Goal: Task Accomplishment & Management: Manage account settings

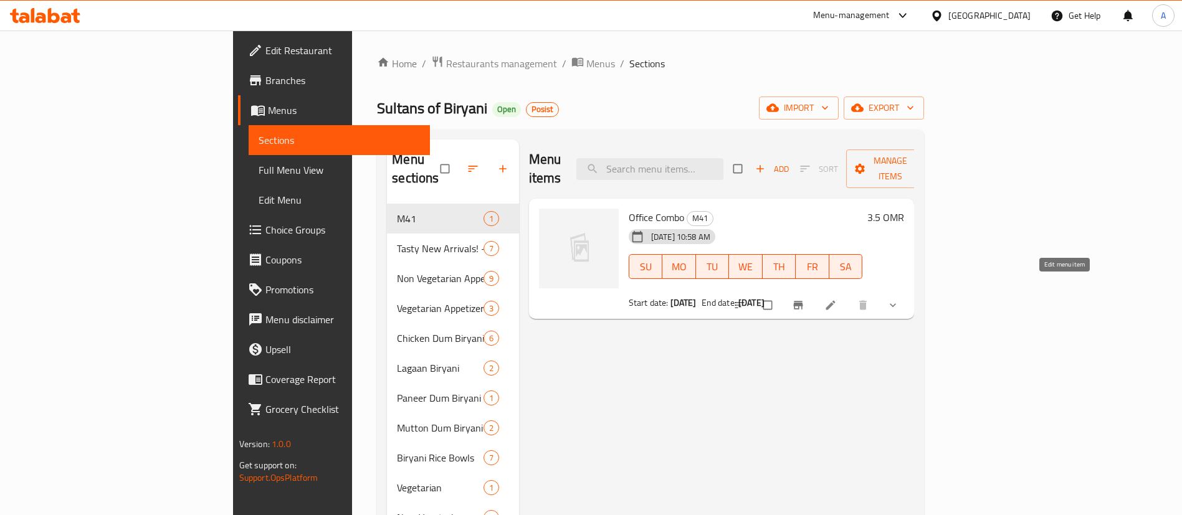
click at [839, 299] on link at bounding box center [831, 305] width 15 height 12
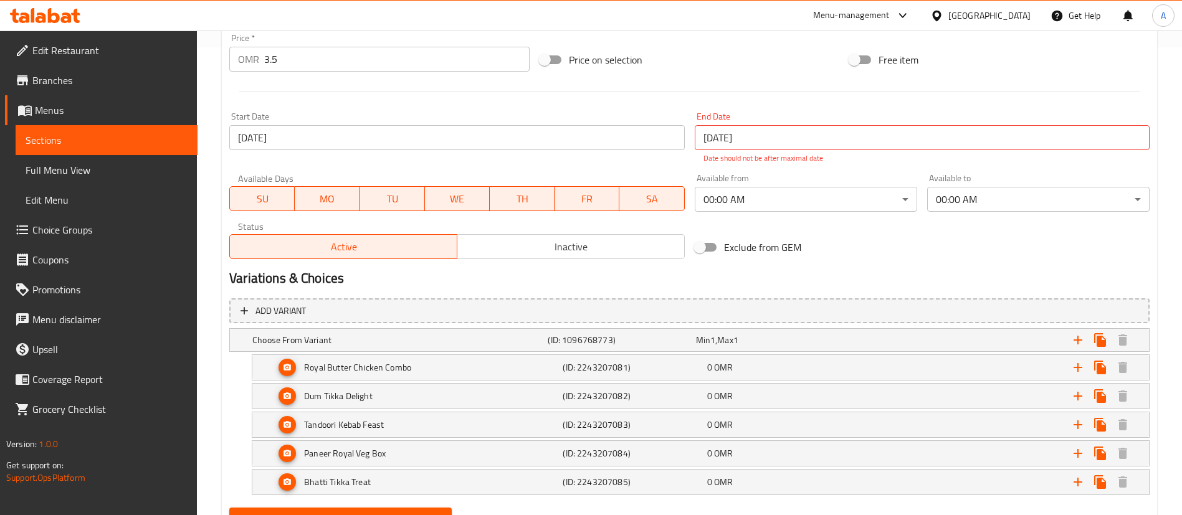
scroll to position [526, 0]
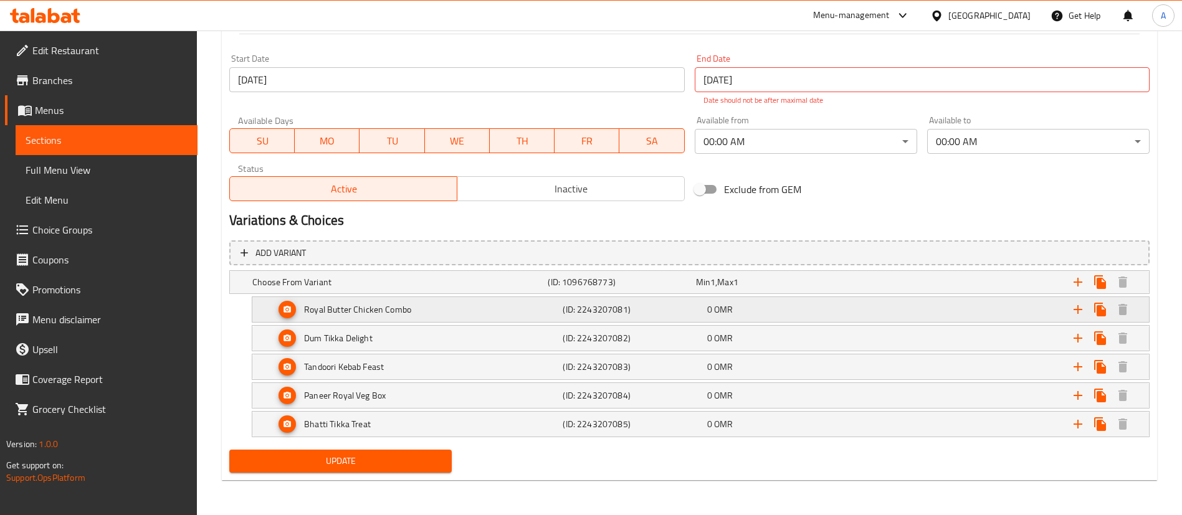
click at [289, 305] on icon "Expand" at bounding box center [287, 309] width 9 height 9
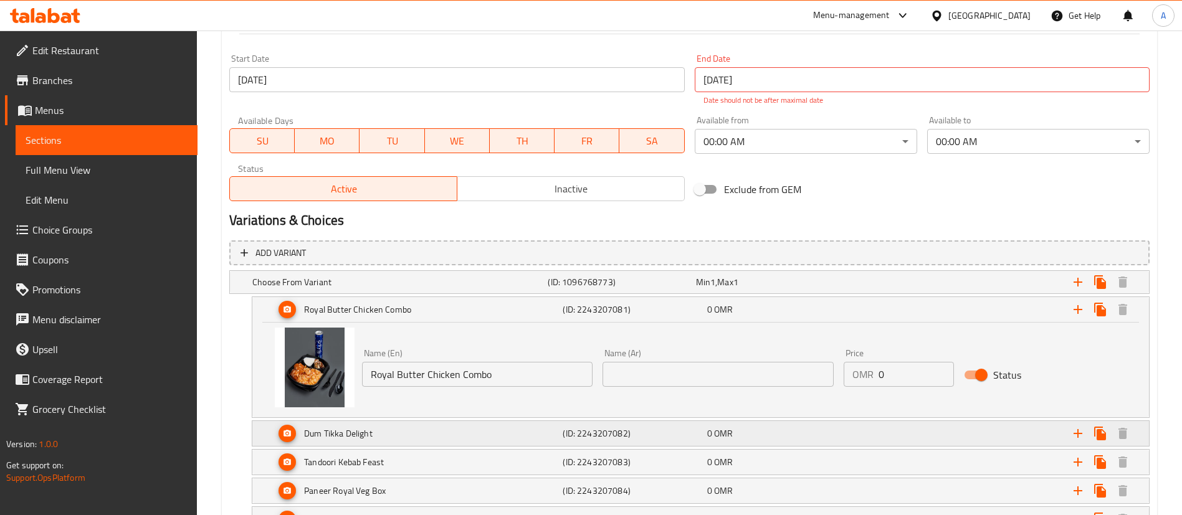
click at [357, 291] on div "Dum Tikka Delight" at bounding box center [397, 281] width 295 height 17
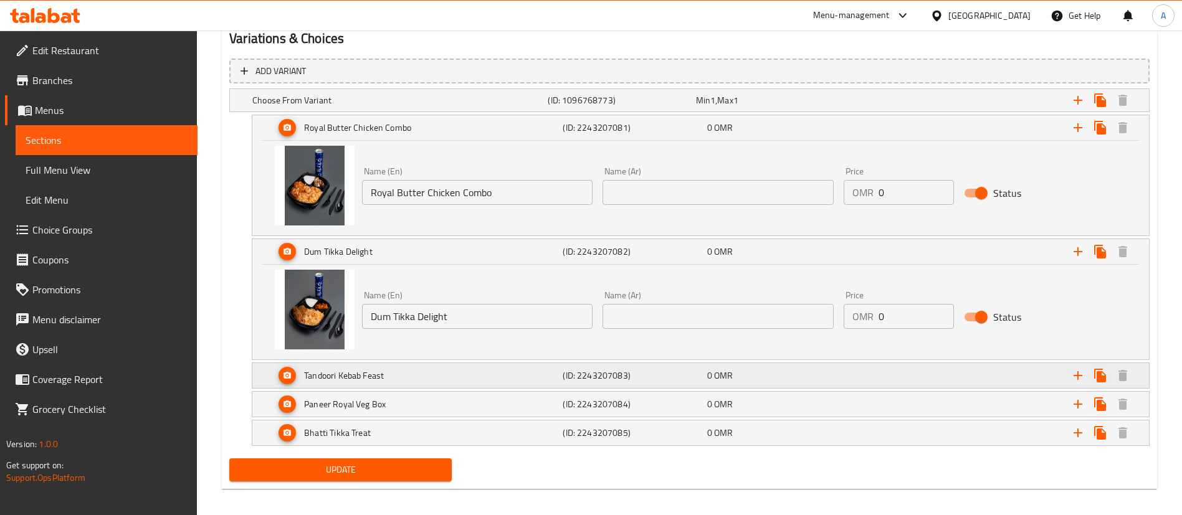
scroll to position [713, 0]
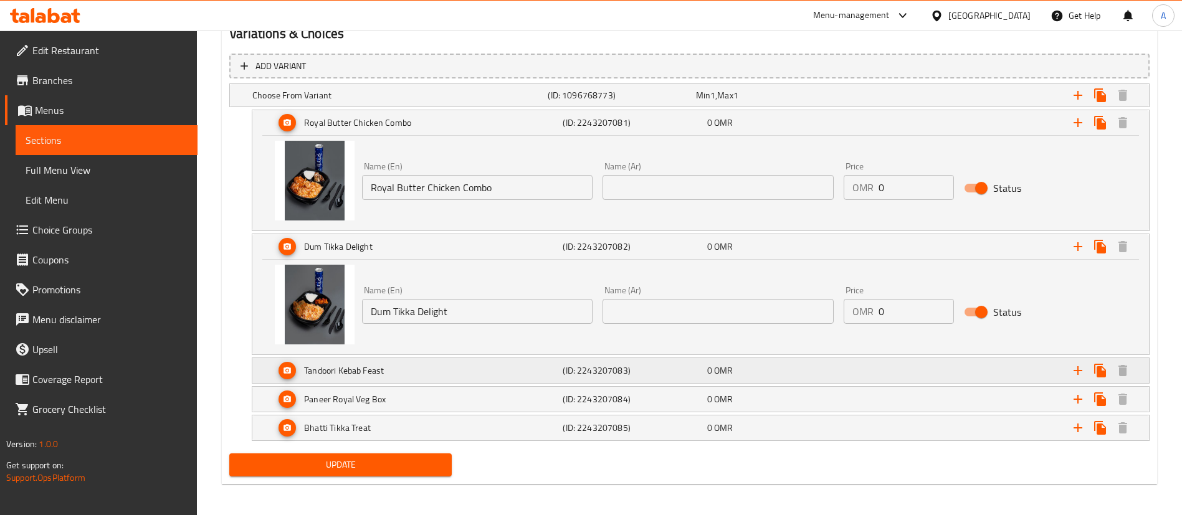
click at [438, 104] on div "Tandoori Kebab Feast" at bounding box center [397, 95] width 295 height 17
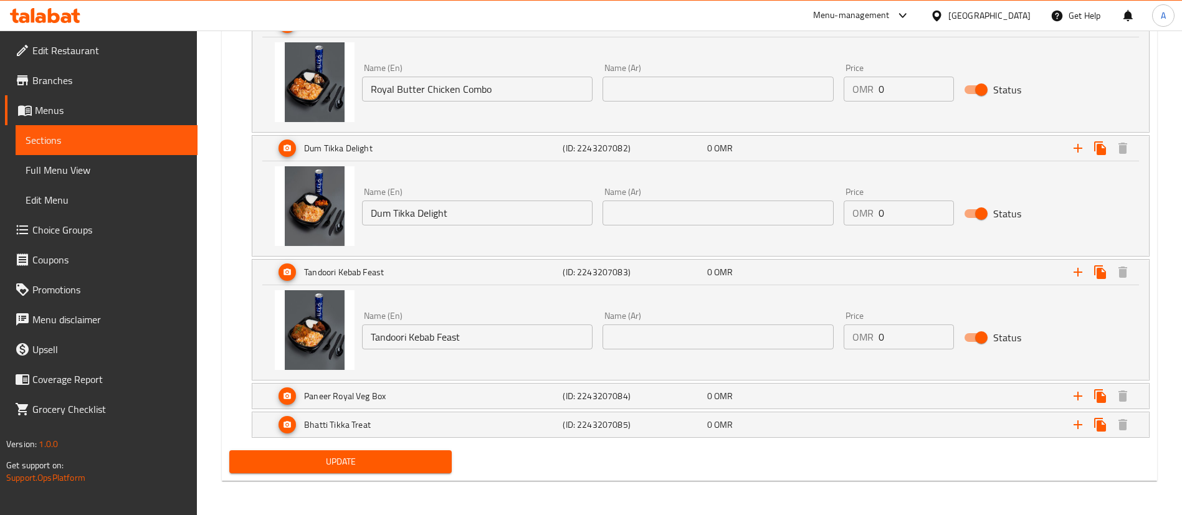
scroll to position [812, 0]
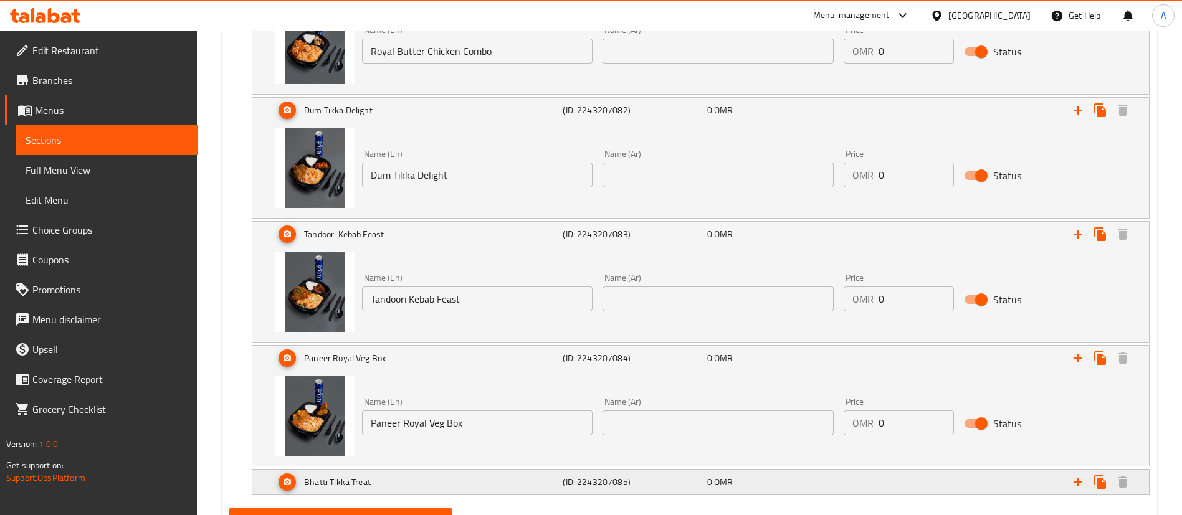
scroll to position [907, 0]
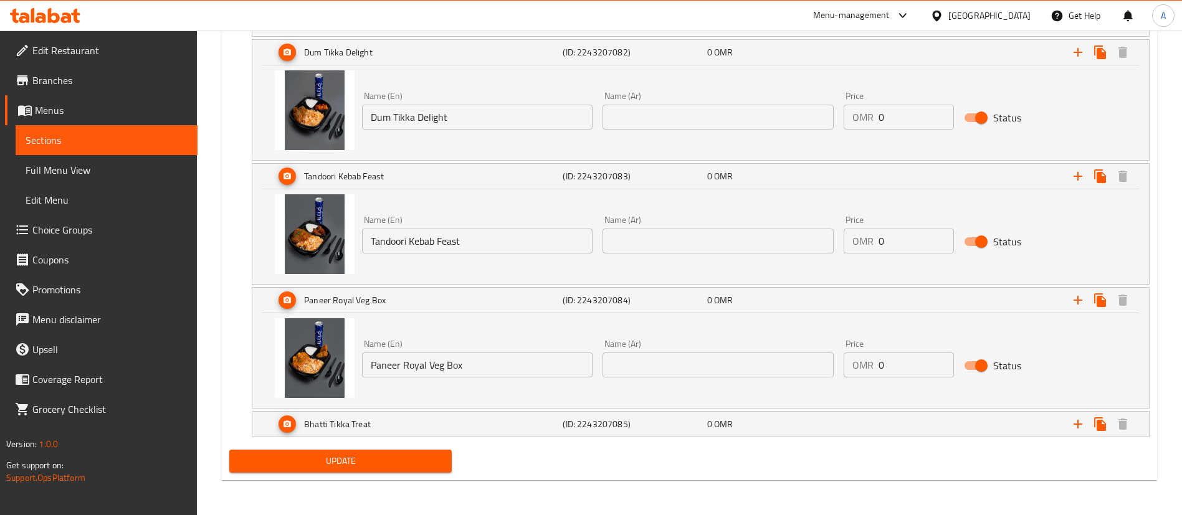
click at [442, 439] on div "Add variant Choose From Variant (ID: 1096768773) Min 1 , Max 1 Name (En) Choose…" at bounding box center [689, 149] width 930 height 591
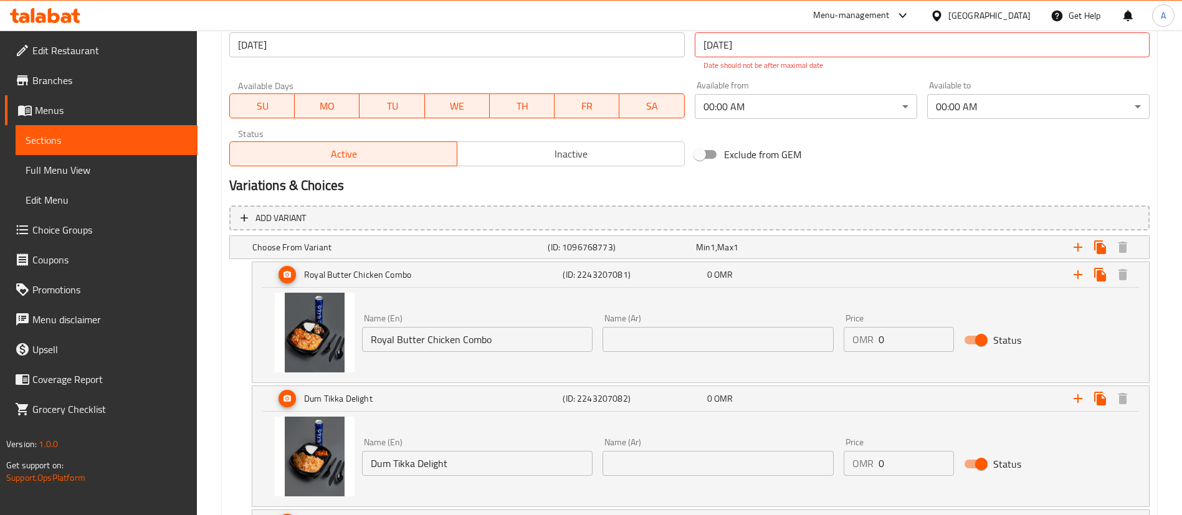
scroll to position [0, 0]
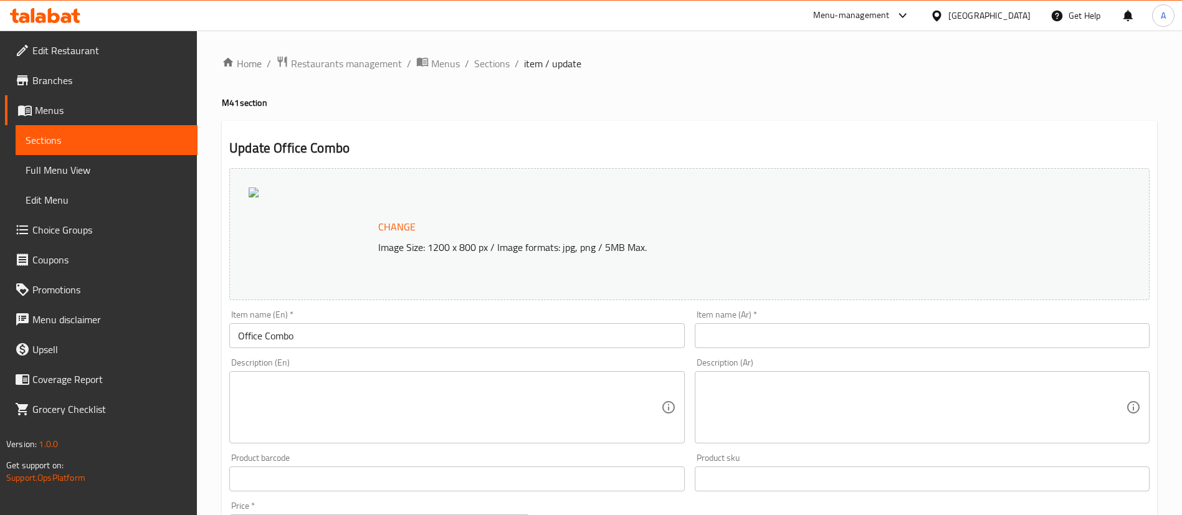
click at [314, 241] on div at bounding box center [311, 233] width 125 height 93
click at [386, 235] on span "Change" at bounding box center [396, 227] width 37 height 18
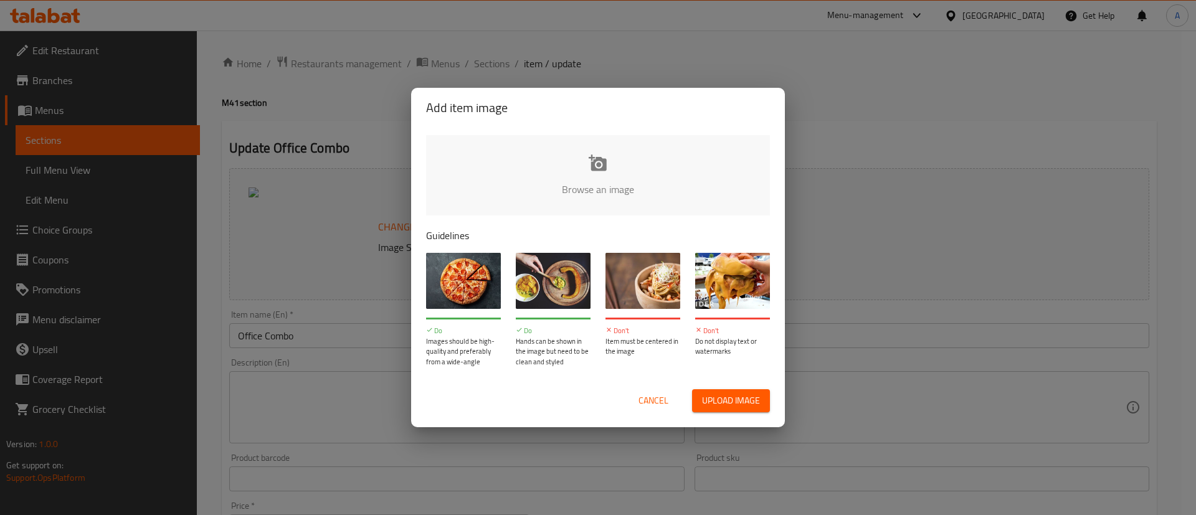
click at [586, 146] on input "file" at bounding box center [1019, 193] width 1186 height 116
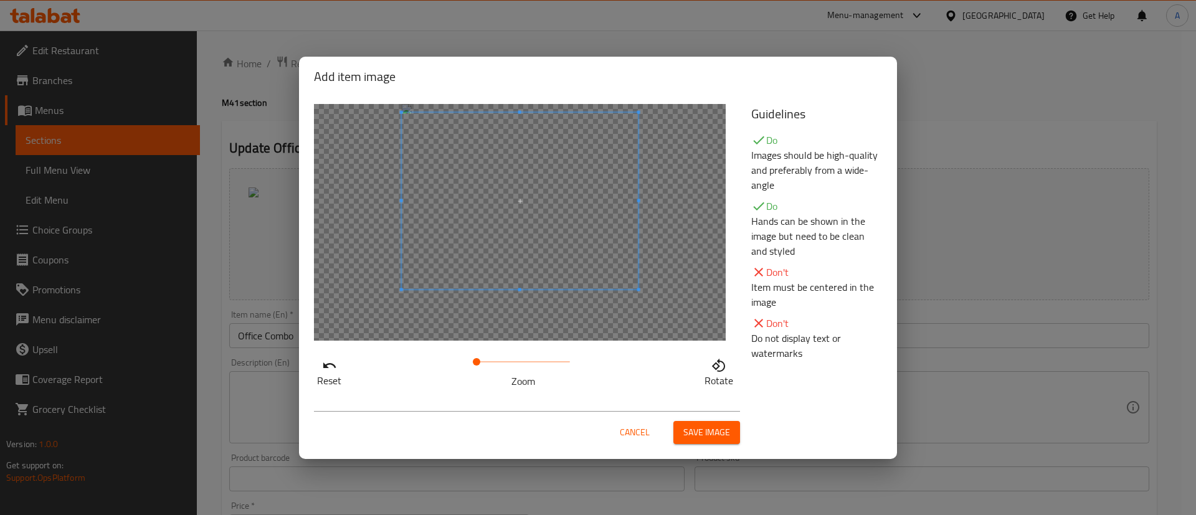
click at [555, 244] on span at bounding box center [520, 201] width 237 height 178
click at [518, 295] on span at bounding box center [520, 209] width 237 height 178
drag, startPoint x: 455, startPoint y: 363, endPoint x: 370, endPoint y: 357, distance: 84.9
click at [370, 357] on div "Reset Zoom Rotate" at bounding box center [525, 371] width 422 height 36
click at [503, 189] on span at bounding box center [520, 193] width 237 height 178
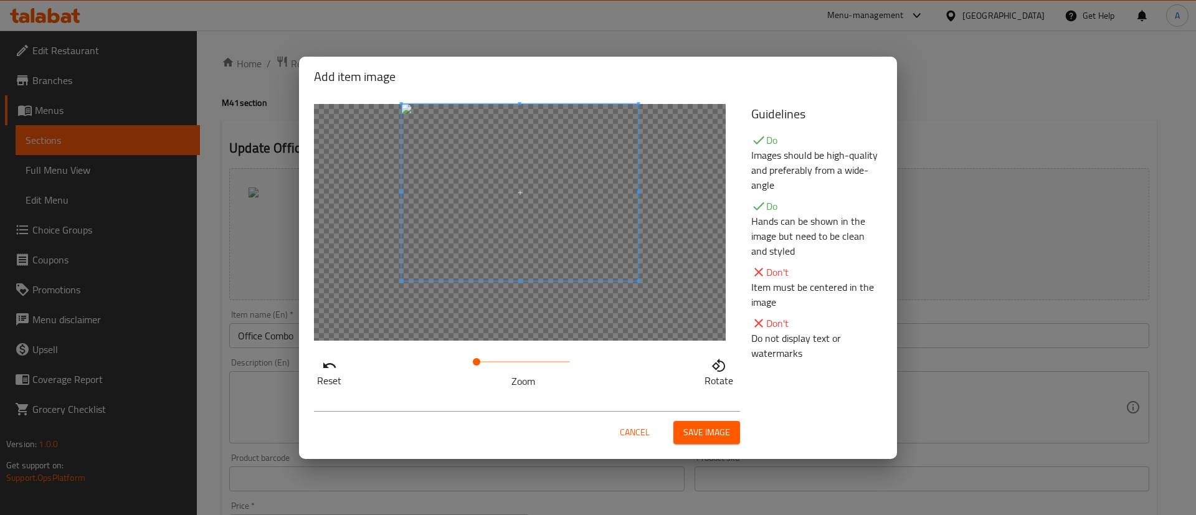
click at [625, 339] on div at bounding box center [520, 222] width 412 height 237
click at [536, 304] on div at bounding box center [520, 222] width 412 height 237
click at [606, 250] on span at bounding box center [520, 203] width 237 height 178
click at [634, 430] on span "Cancel" at bounding box center [635, 433] width 30 height 16
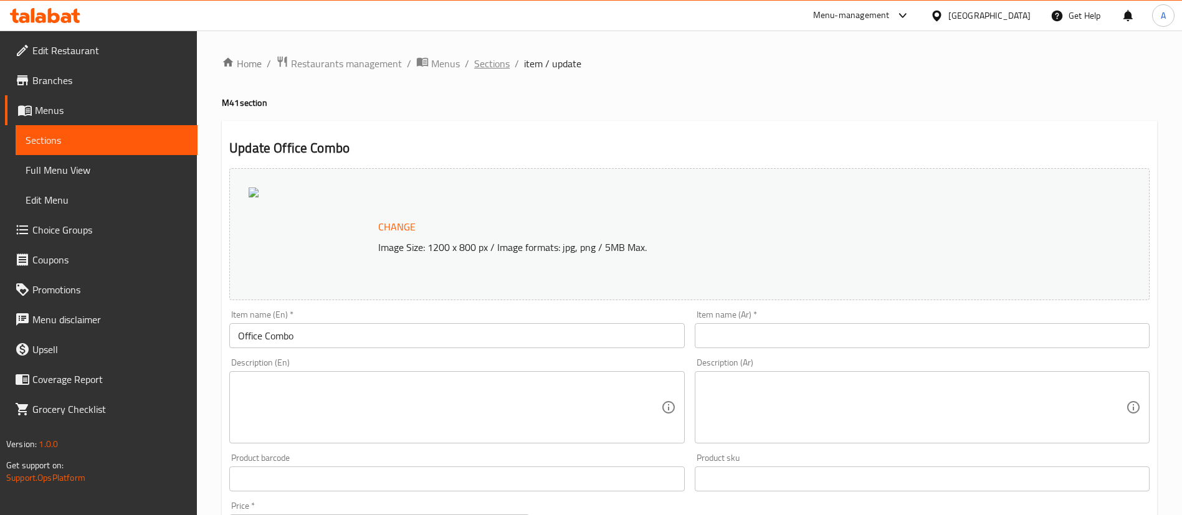
click at [492, 59] on span "Sections" at bounding box center [492, 63] width 36 height 15
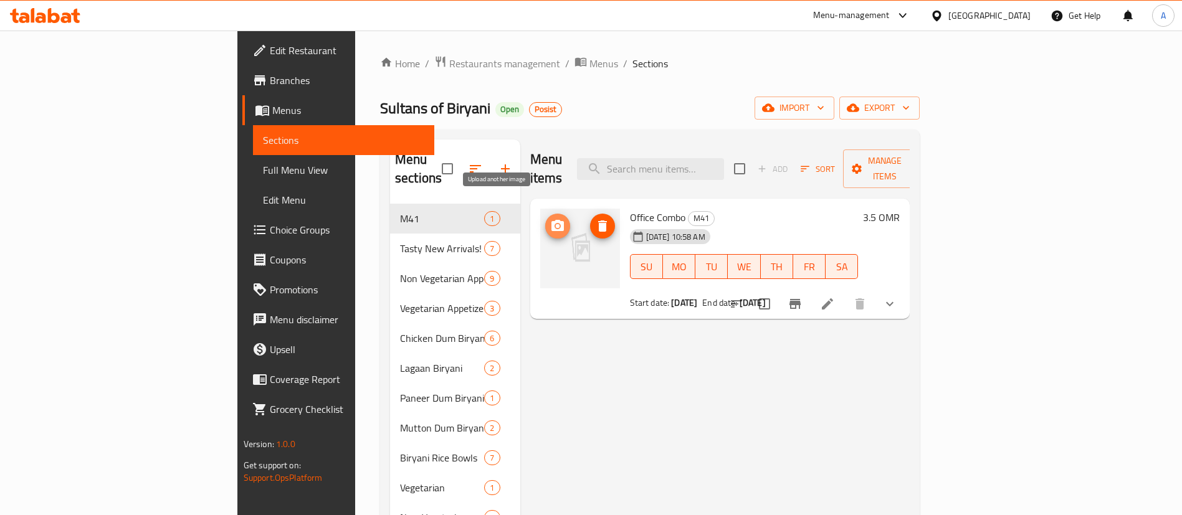
click at [555, 224] on circle "upload picture" at bounding box center [557, 226] width 4 height 4
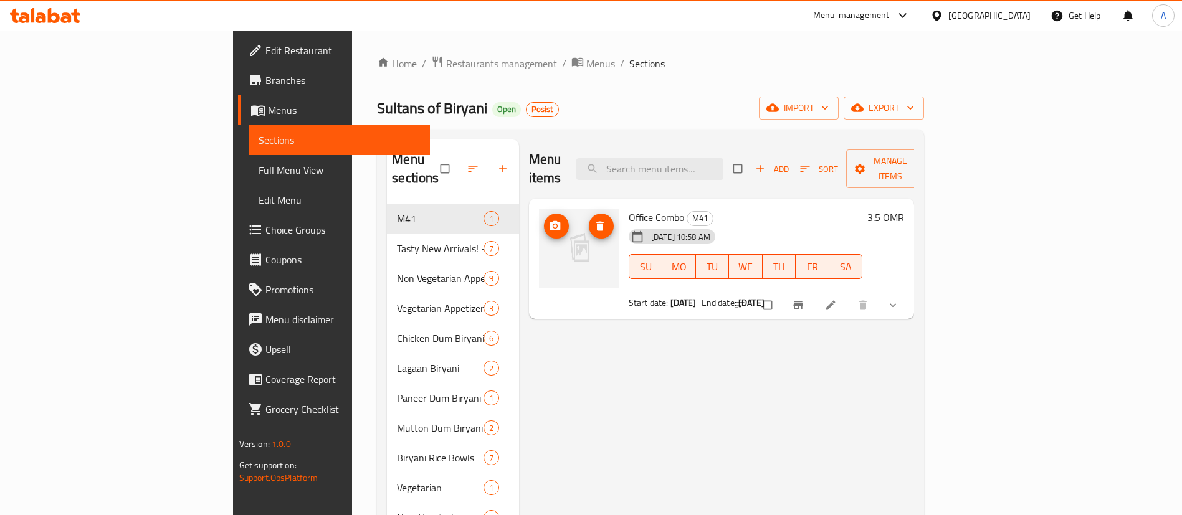
click at [553, 224] on circle "upload picture" at bounding box center [554, 225] width 3 height 3
click at [594, 220] on icon "delete image" at bounding box center [600, 226] width 12 height 12
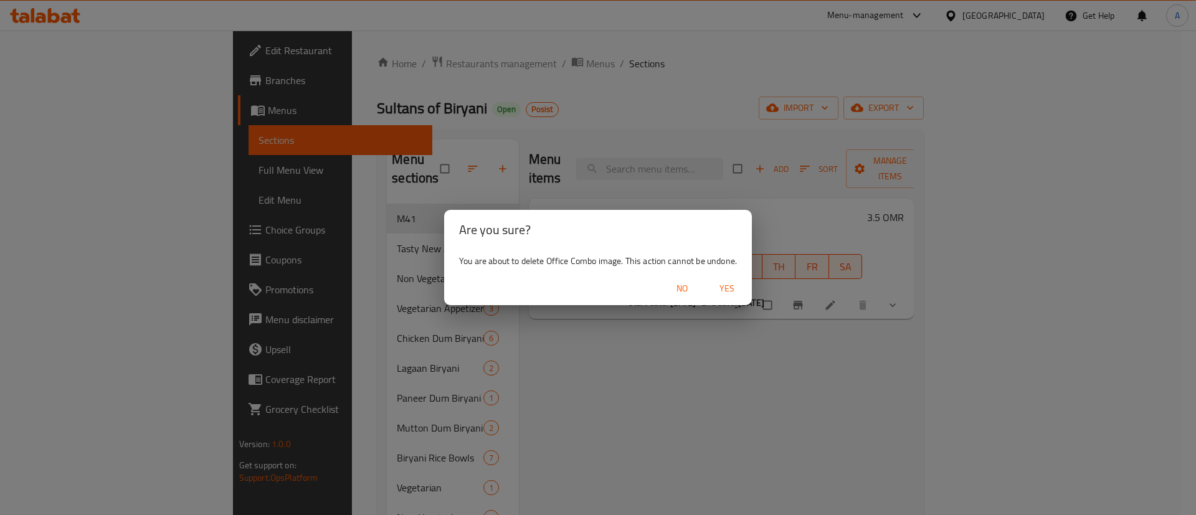
drag, startPoint x: 739, startPoint y: 290, endPoint x: 727, endPoint y: 286, distance: 13.2
click at [739, 290] on span "Yes" at bounding box center [727, 289] width 30 height 16
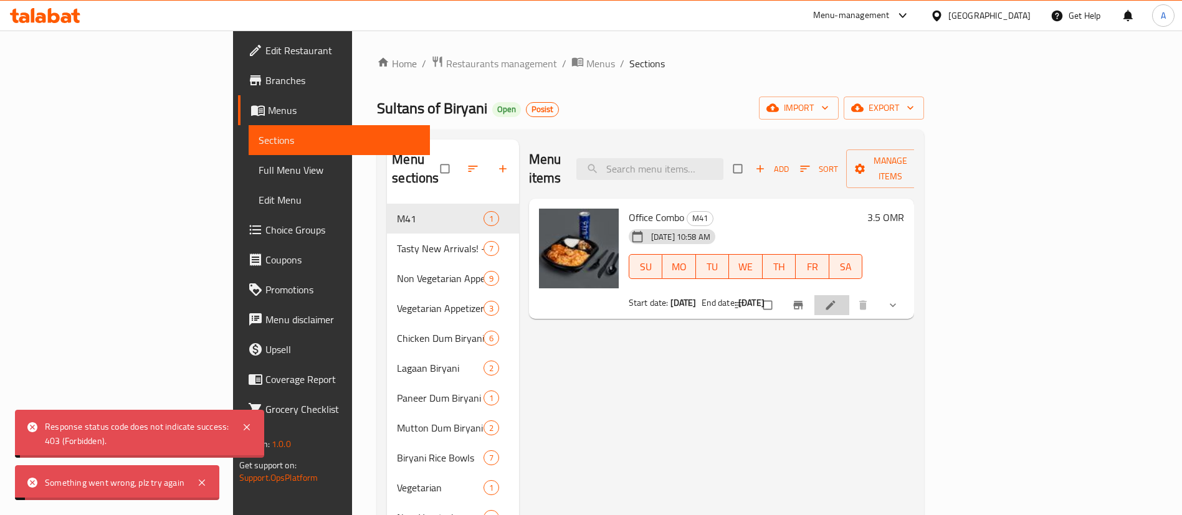
click at [849, 295] on li at bounding box center [831, 305] width 35 height 20
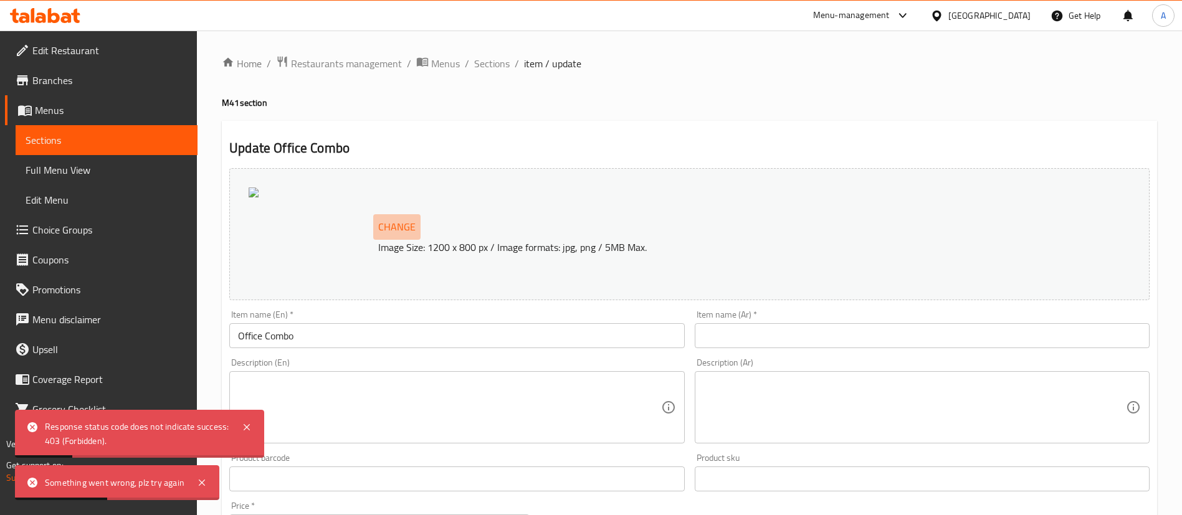
click at [405, 222] on span "Change" at bounding box center [396, 227] width 37 height 18
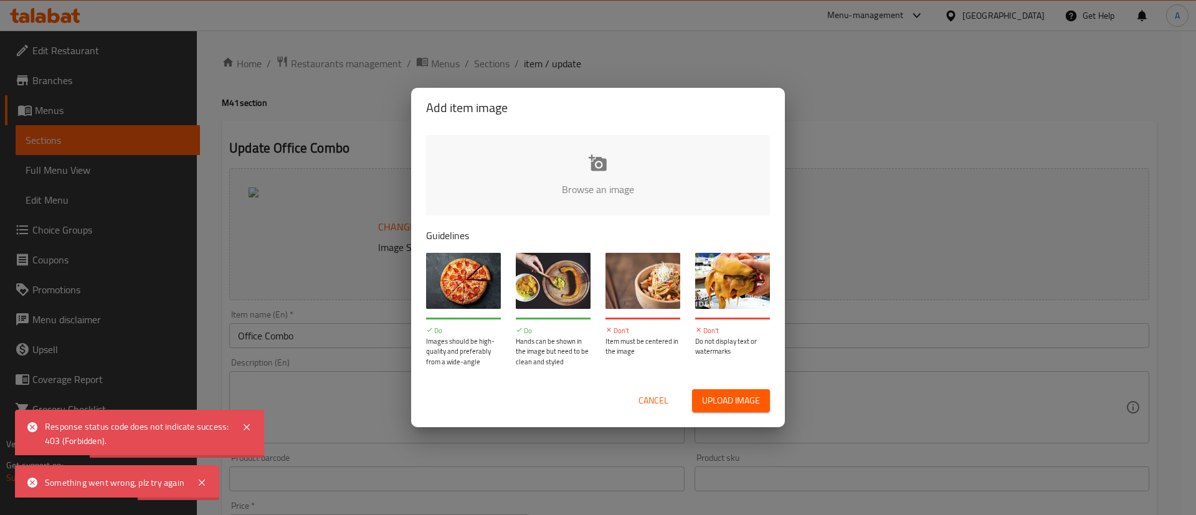
click at [609, 178] on input "file" at bounding box center [1019, 193] width 1186 height 116
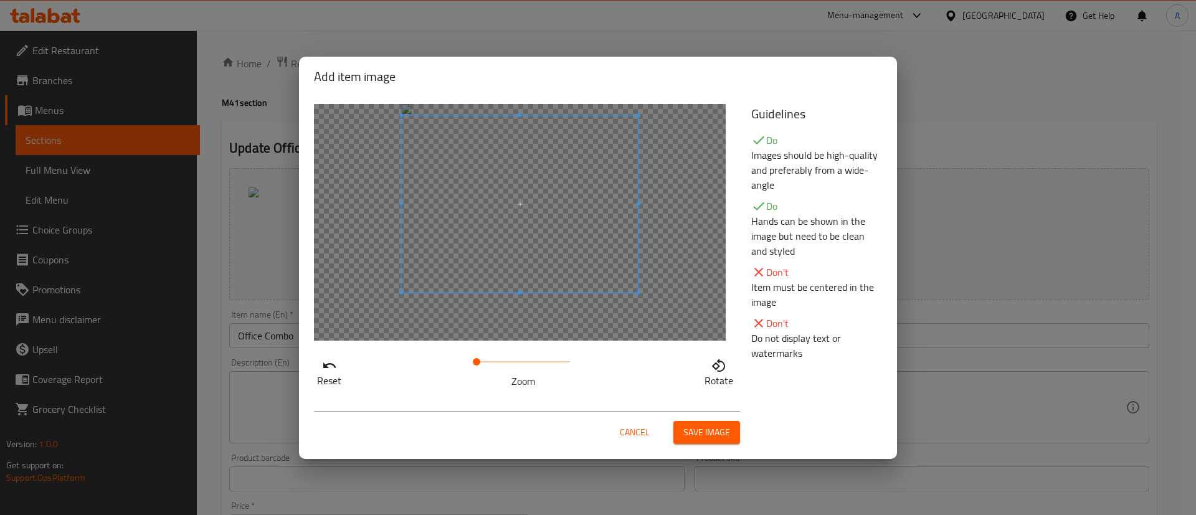
click at [554, 185] on span at bounding box center [520, 204] width 237 height 178
click at [719, 434] on span "Save image" at bounding box center [706, 433] width 47 height 16
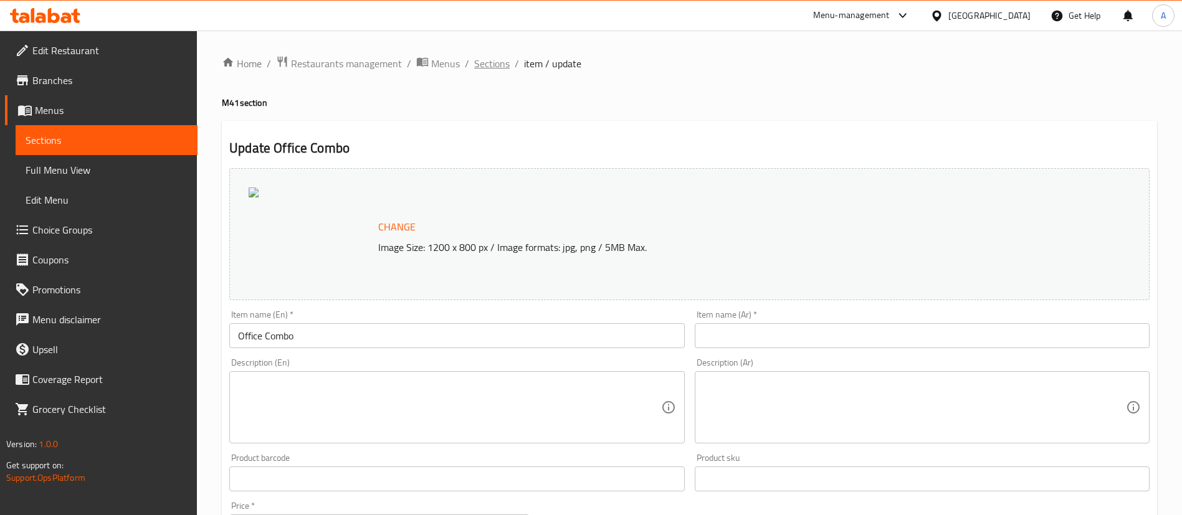
click at [485, 65] on span "Sections" at bounding box center [492, 63] width 36 height 15
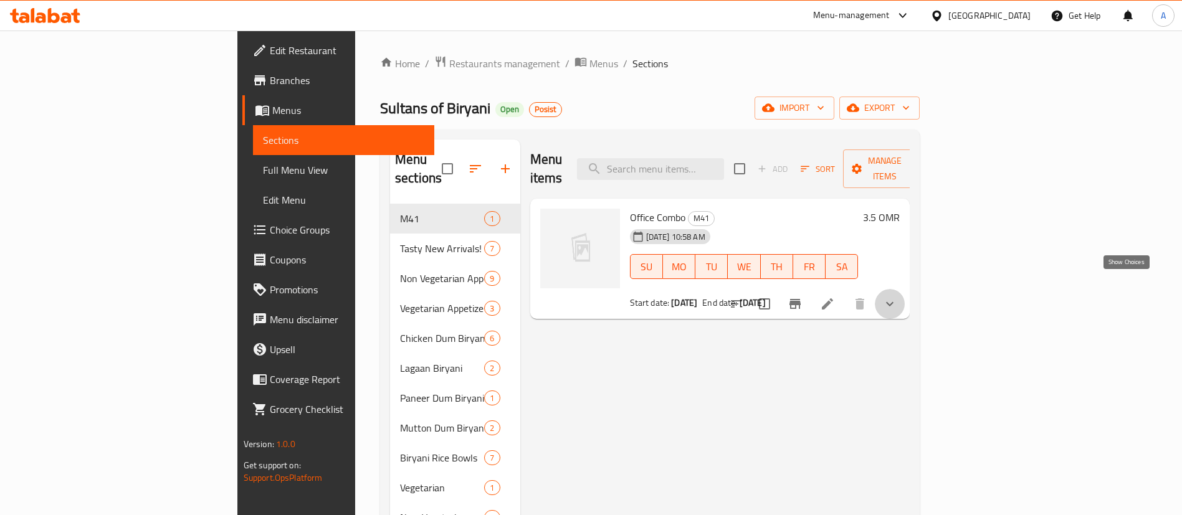
click at [897, 296] on icon "show more" at bounding box center [889, 303] width 15 height 15
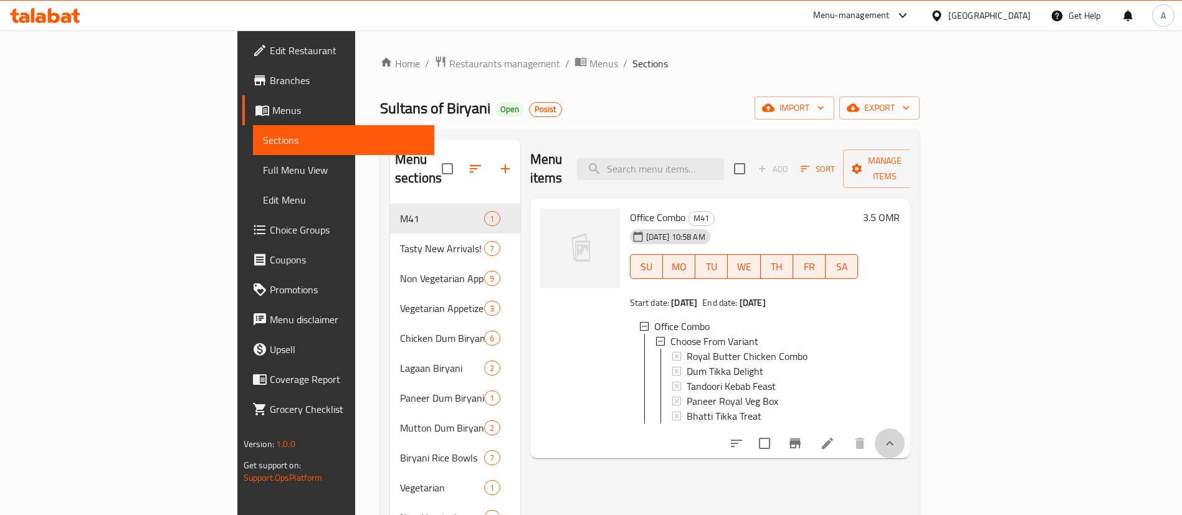
click at [897, 443] on icon "show more" at bounding box center [889, 443] width 15 height 15
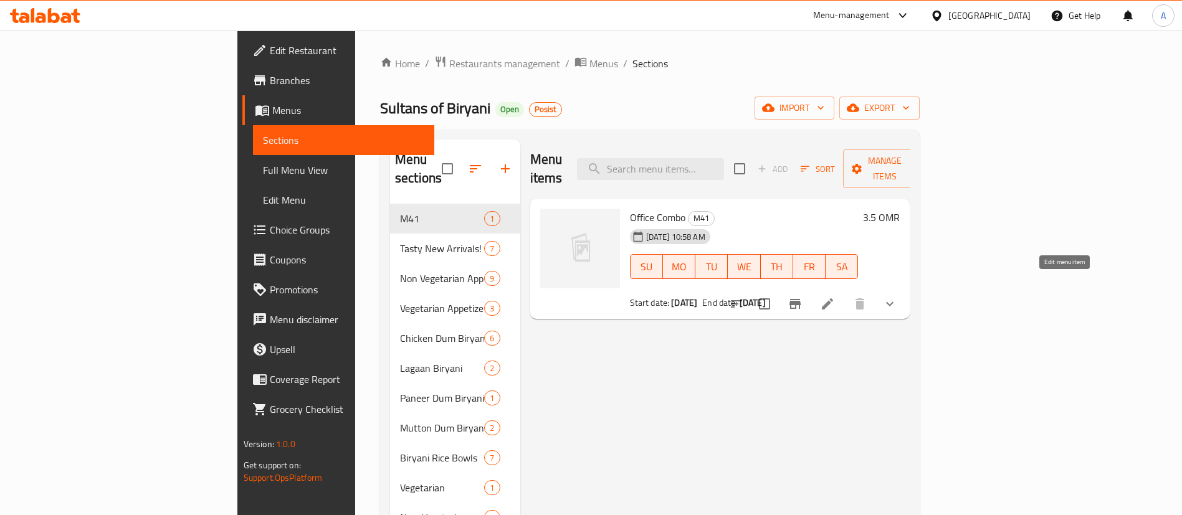
click at [835, 296] on icon at bounding box center [827, 303] width 15 height 15
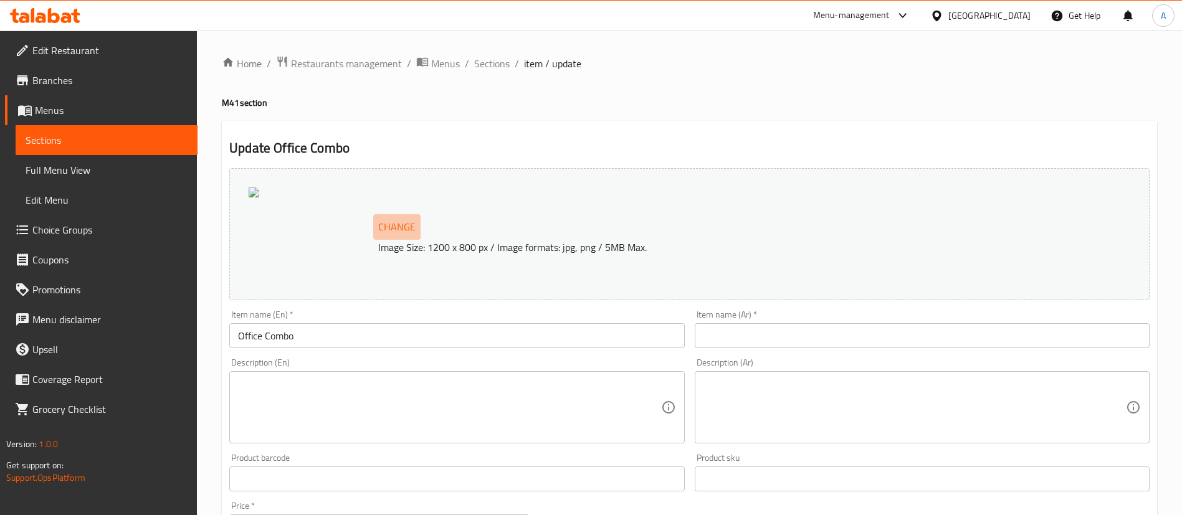
click at [374, 218] on button "Change" at bounding box center [396, 227] width 47 height 26
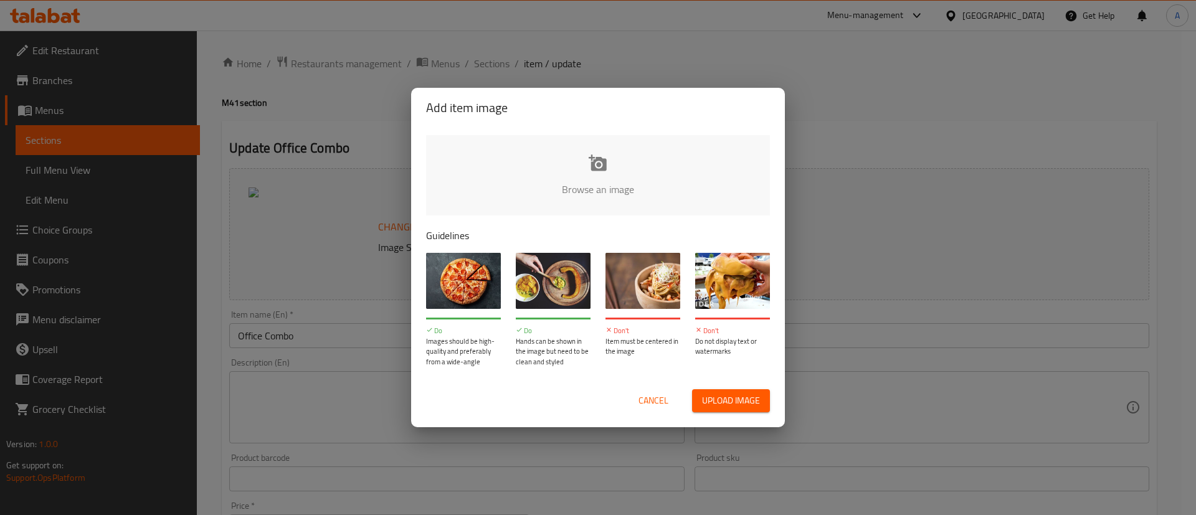
click at [575, 148] on input "file" at bounding box center [1019, 193] width 1186 height 116
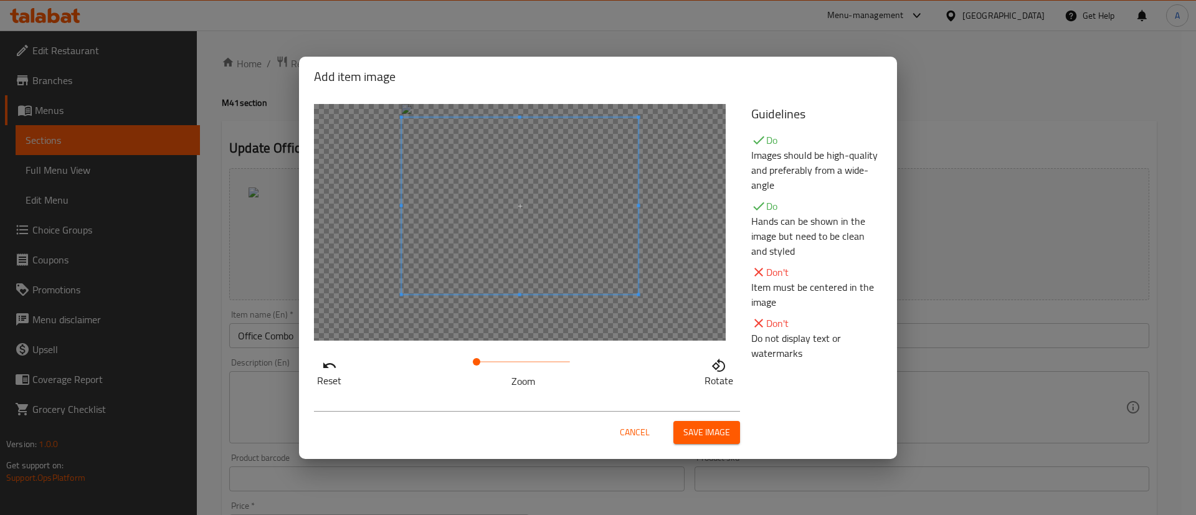
click at [531, 217] on span at bounding box center [520, 206] width 237 height 178
click at [726, 439] on span "Save image" at bounding box center [706, 433] width 47 height 16
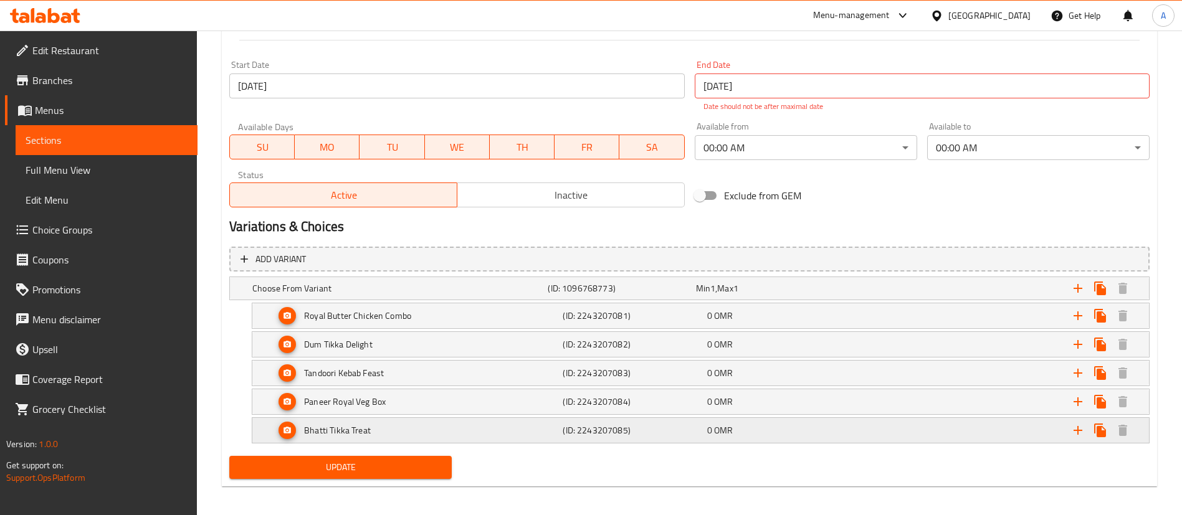
scroll to position [526, 0]
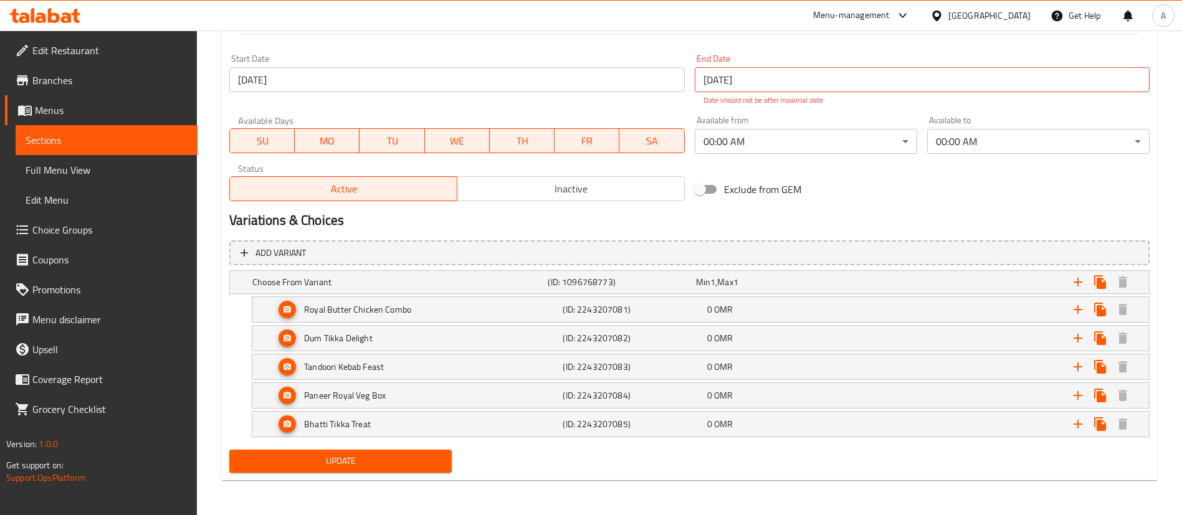
click at [394, 473] on div "Update" at bounding box center [340, 461] width 232 height 33
click at [392, 470] on button "Update" at bounding box center [340, 461] width 222 height 23
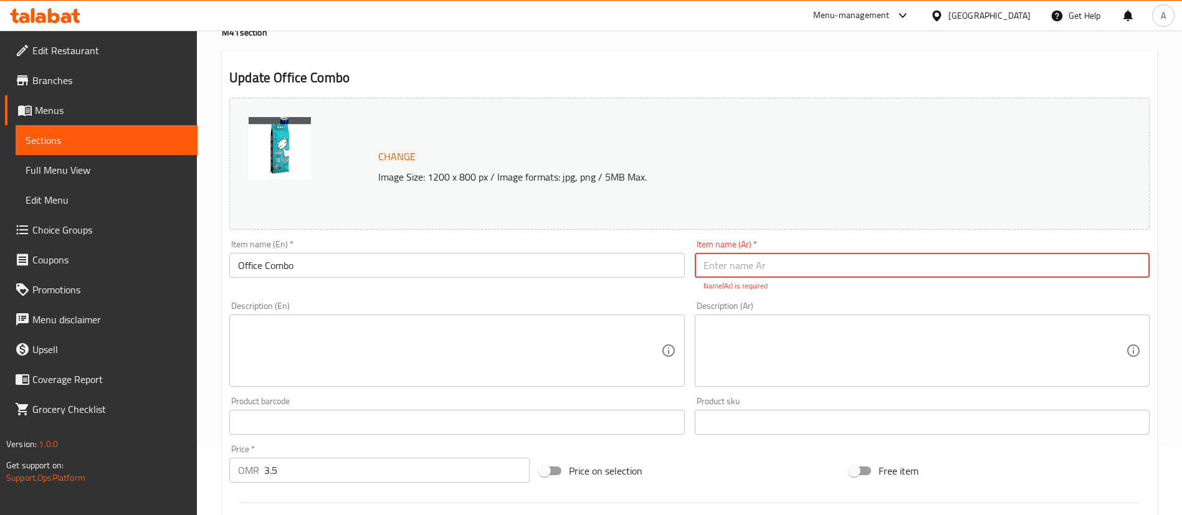
scroll to position [93, 0]
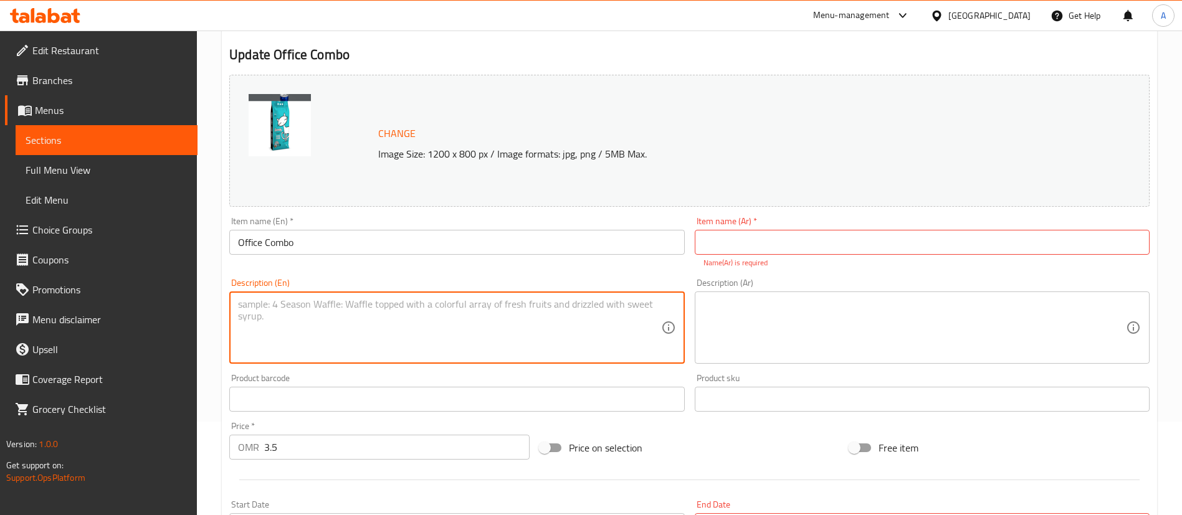
click at [354, 325] on textarea at bounding box center [449, 327] width 422 height 59
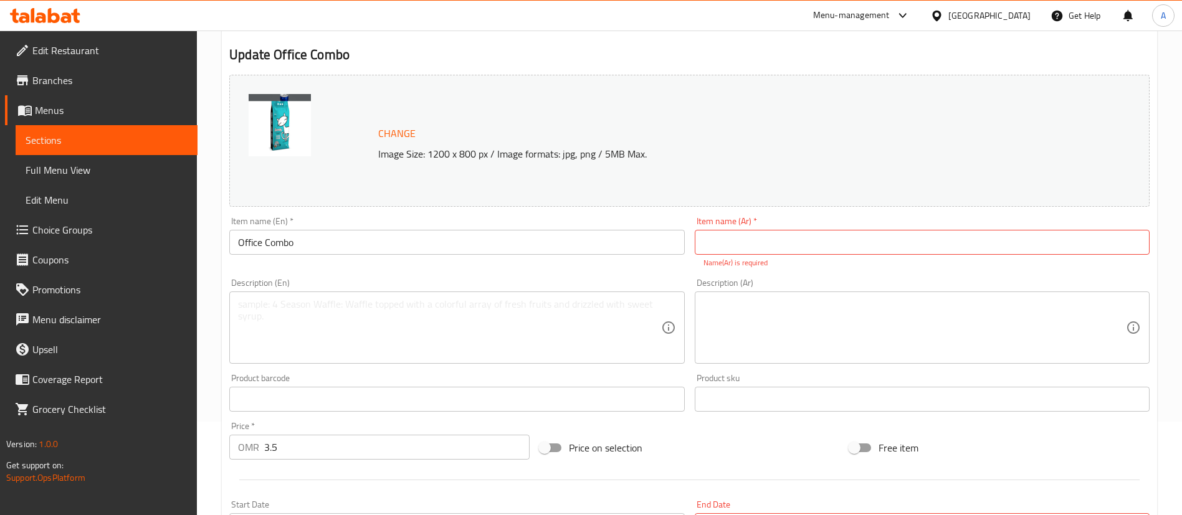
drag, startPoint x: 615, startPoint y: 85, endPoint x: 603, endPoint y: 164, distance: 80.0
click at [615, 89] on div "Change Image Size: 1200 x 800 px / Image formats: jpg, png / 5MB Max." at bounding box center [689, 141] width 920 height 132
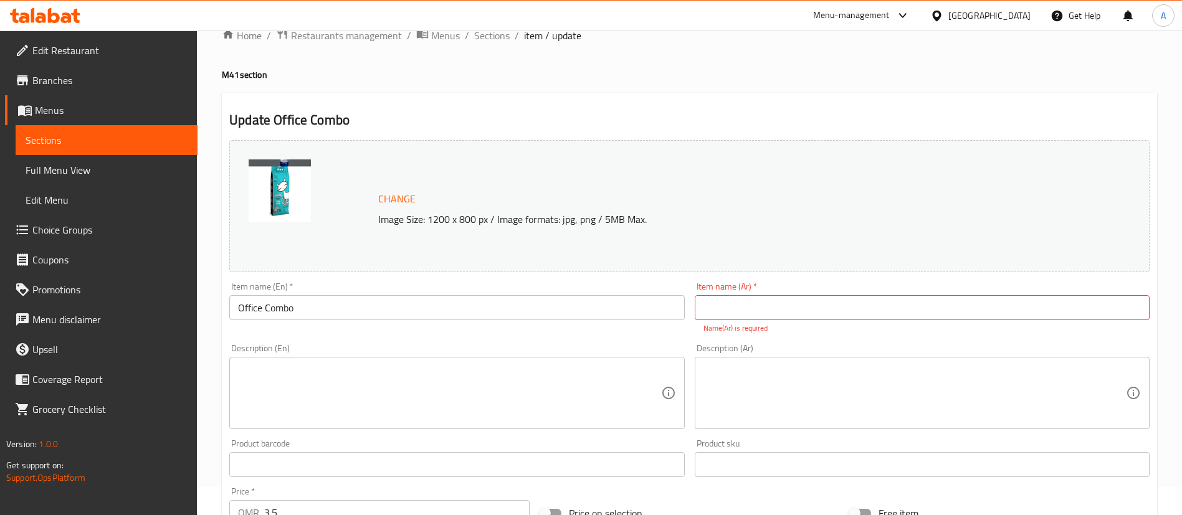
scroll to position [0, 0]
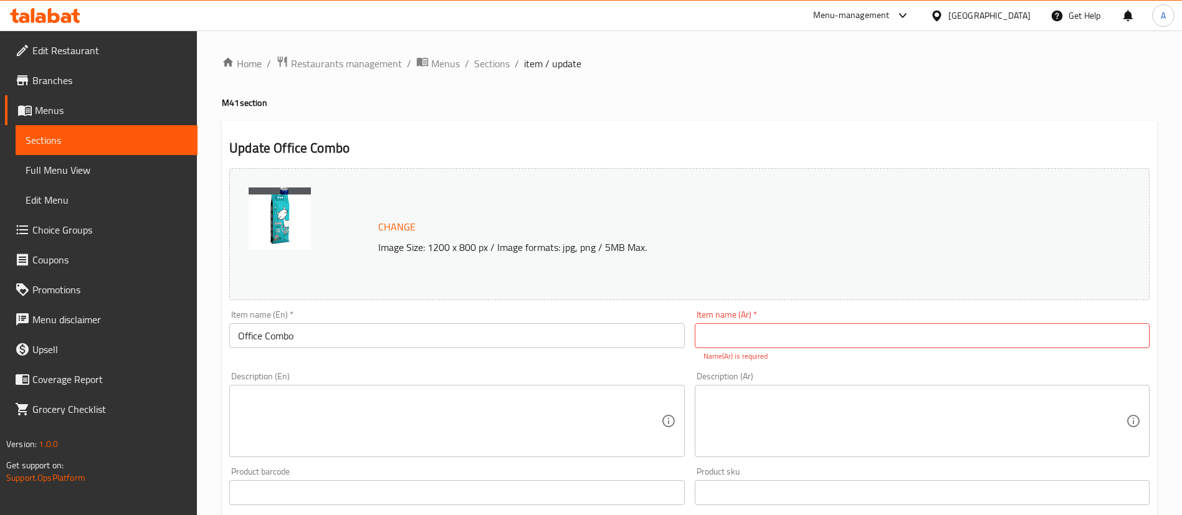
click at [345, 338] on input "Office Combo" at bounding box center [456, 335] width 455 height 25
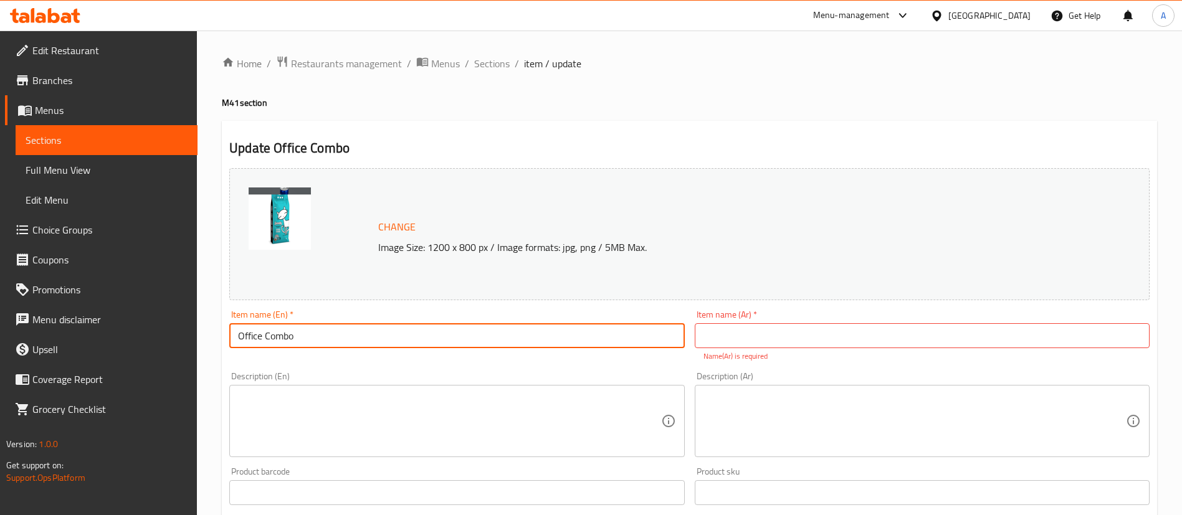
click at [344, 337] on input "Office Combo" at bounding box center [456, 335] width 455 height 25
click at [840, 333] on input "text" at bounding box center [921, 335] width 455 height 25
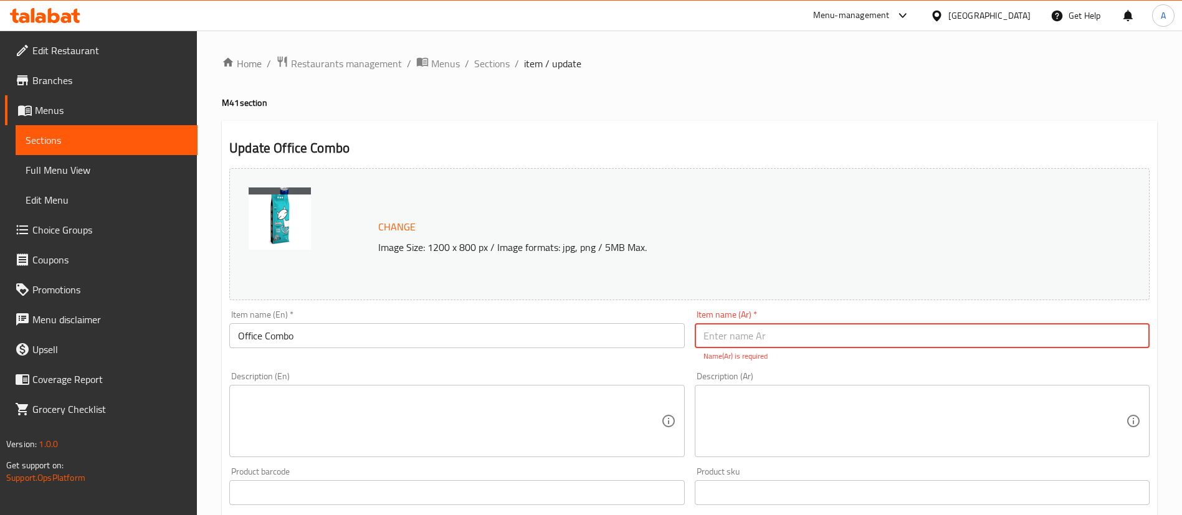
paste input "كومبو المكتب"
type input "كومبو المكتب"
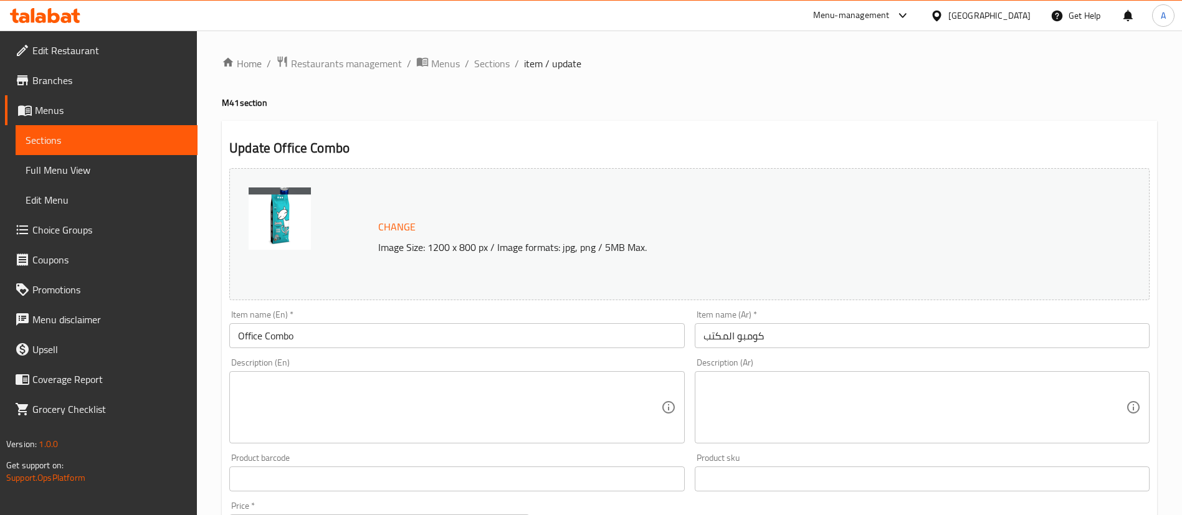
click at [711, 97] on h4 "M41 section" at bounding box center [689, 103] width 935 height 12
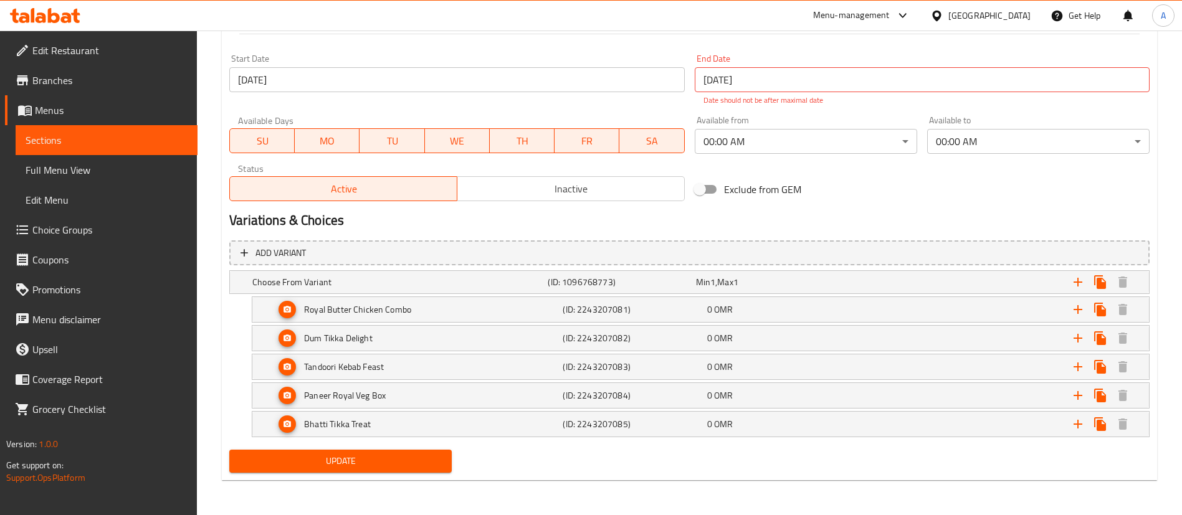
click at [384, 450] on button "Update" at bounding box center [340, 461] width 222 height 23
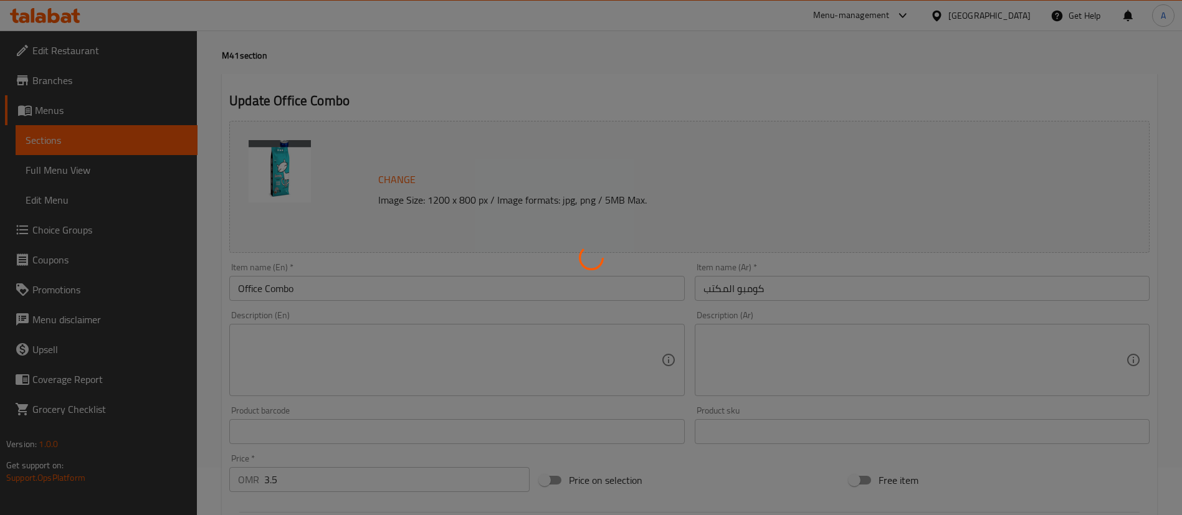
scroll to position [0, 0]
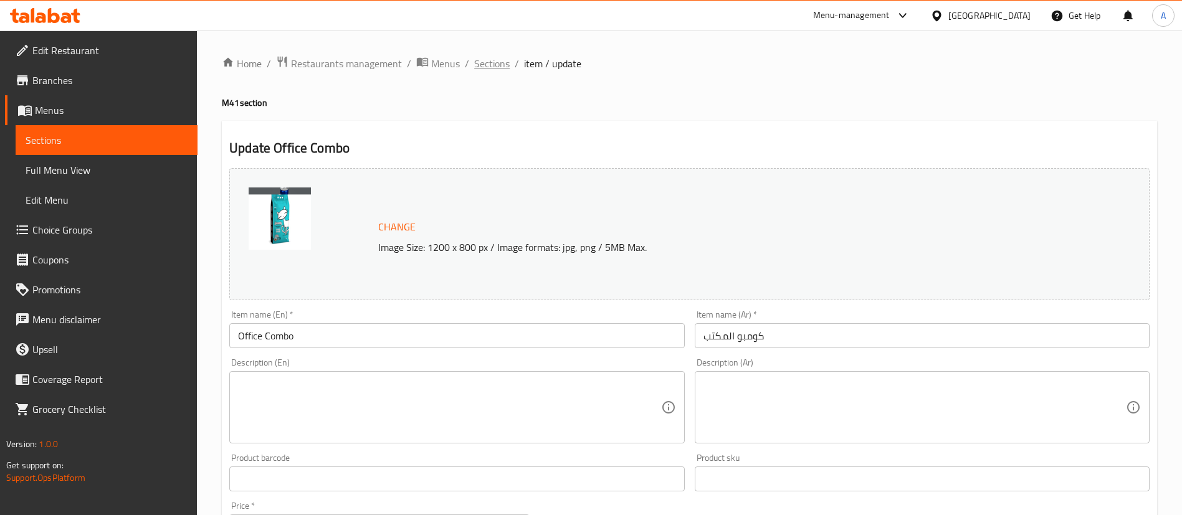
click at [495, 63] on span "Sections" at bounding box center [492, 63] width 36 height 15
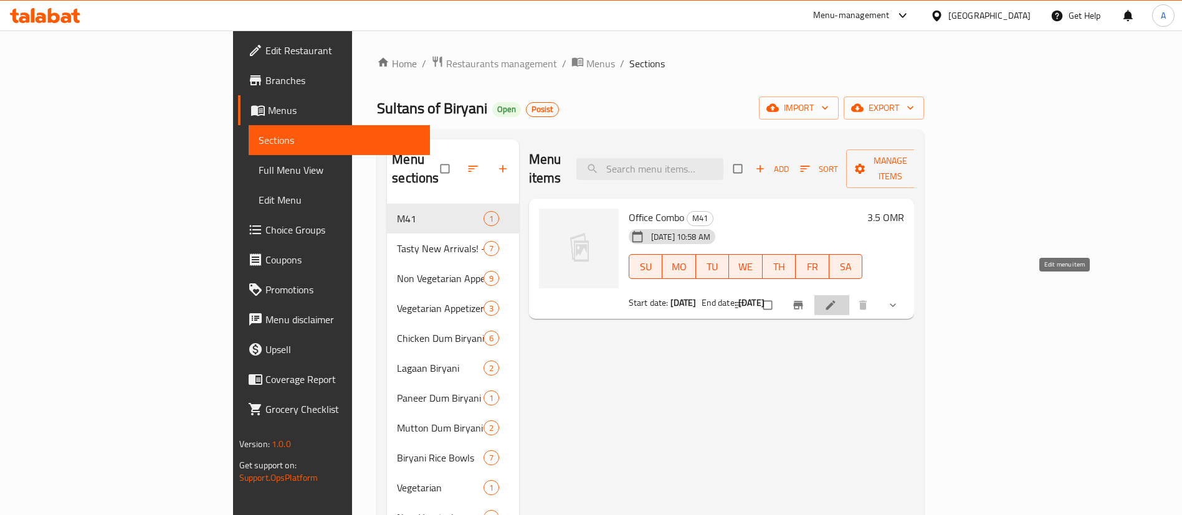
click at [836, 299] on icon at bounding box center [830, 305] width 12 height 12
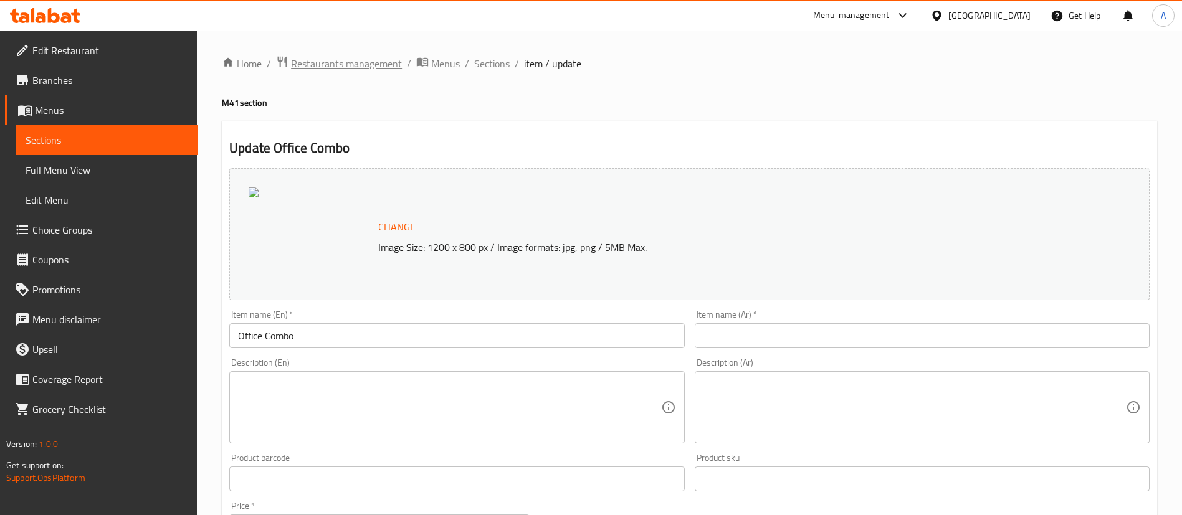
click at [356, 65] on span "Restaurants management" at bounding box center [346, 63] width 111 height 15
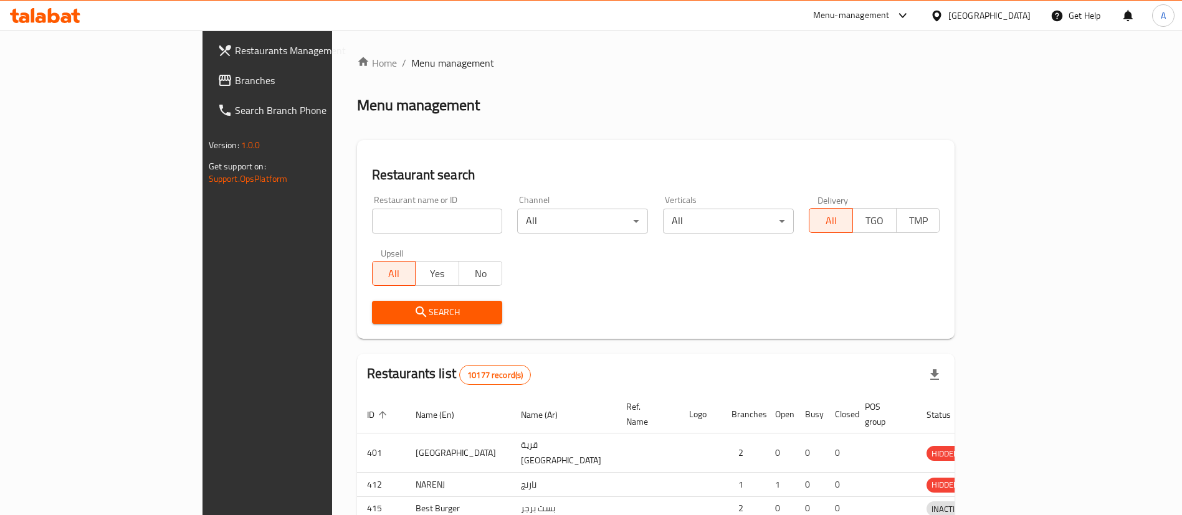
click at [290, 219] on div at bounding box center [591, 257] width 1182 height 515
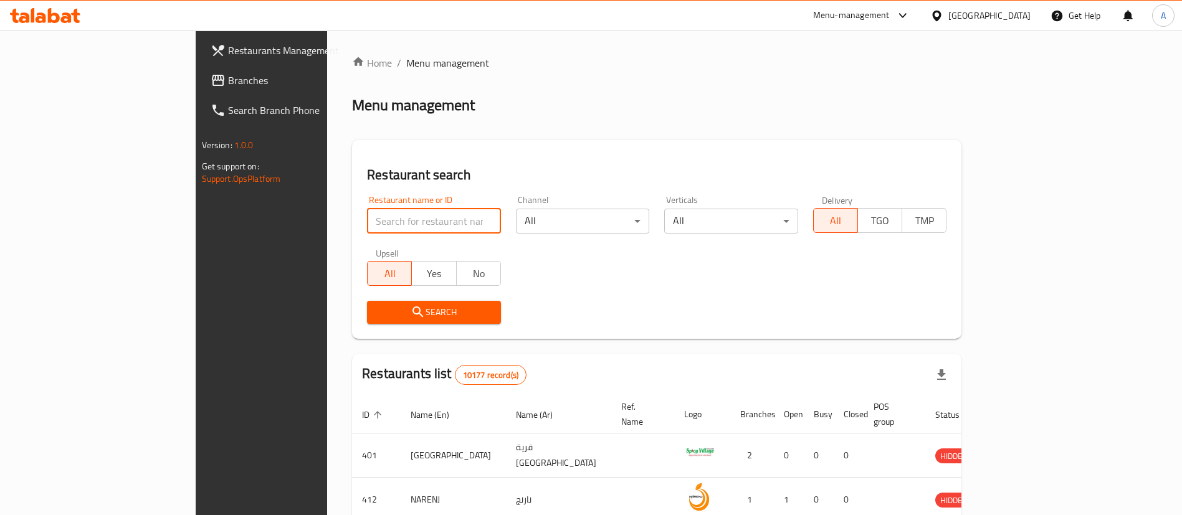
click at [367, 219] on input "search" at bounding box center [434, 221] width 134 height 25
paste input "654586"
type input "654586"
click button "Search" at bounding box center [434, 312] width 134 height 23
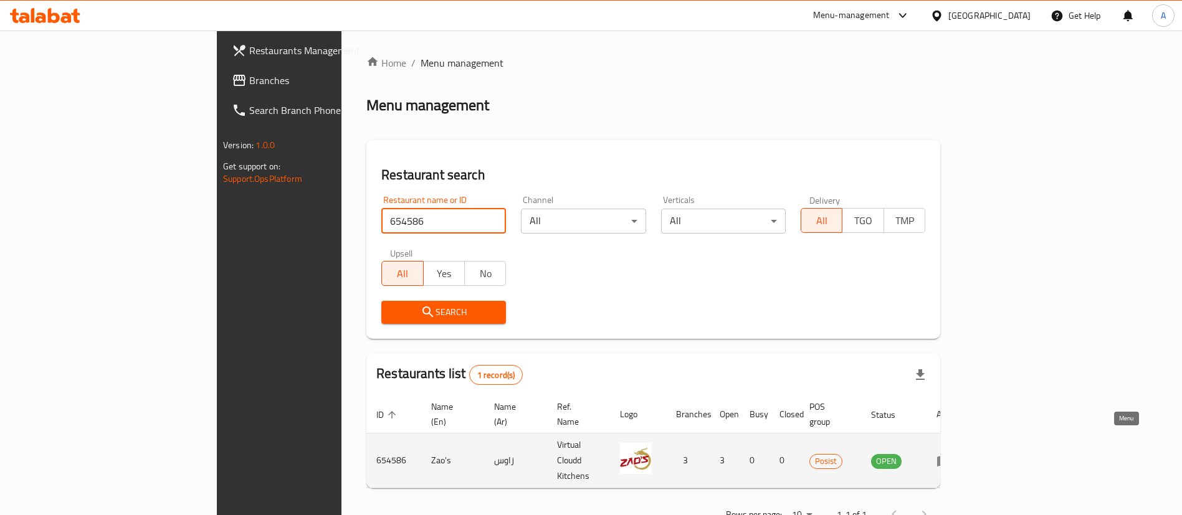
click at [959, 453] on link "enhanced table" at bounding box center [947, 460] width 23 height 15
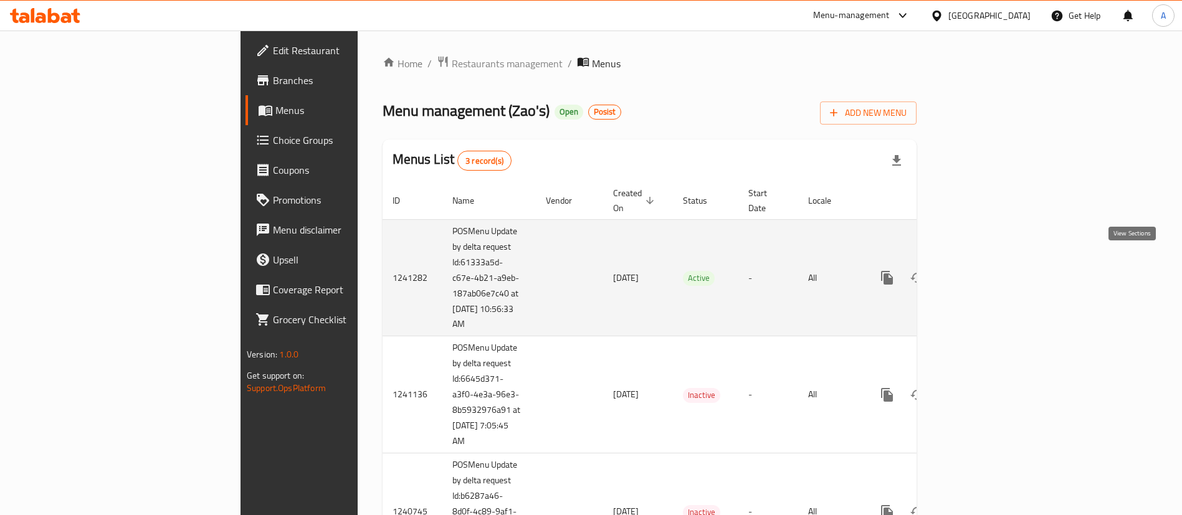
click at [984, 270] on icon "enhanced table" at bounding box center [976, 277] width 15 height 15
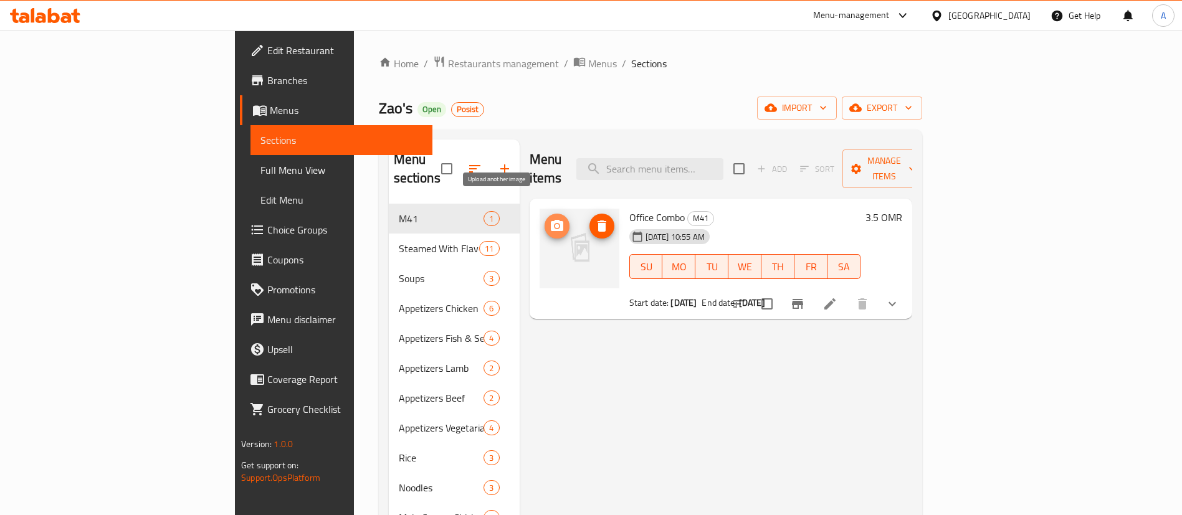
click at [551, 220] on icon "upload picture" at bounding box center [557, 225] width 12 height 11
click at [597, 220] on icon "delete image" at bounding box center [601, 225] width 9 height 11
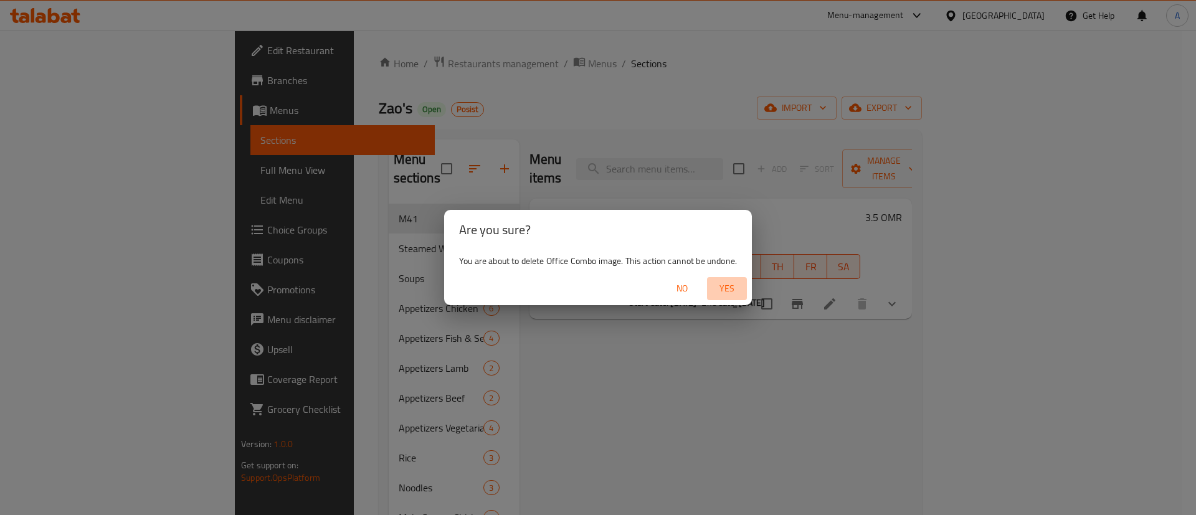
click at [736, 283] on span "Yes" at bounding box center [727, 289] width 30 height 16
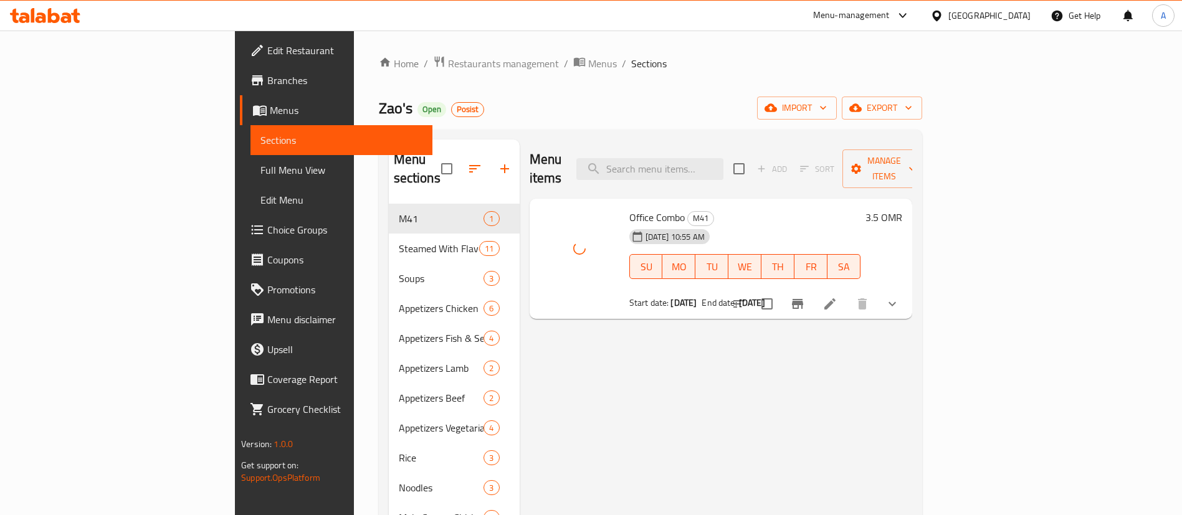
click at [837, 296] on icon at bounding box center [829, 303] width 15 height 15
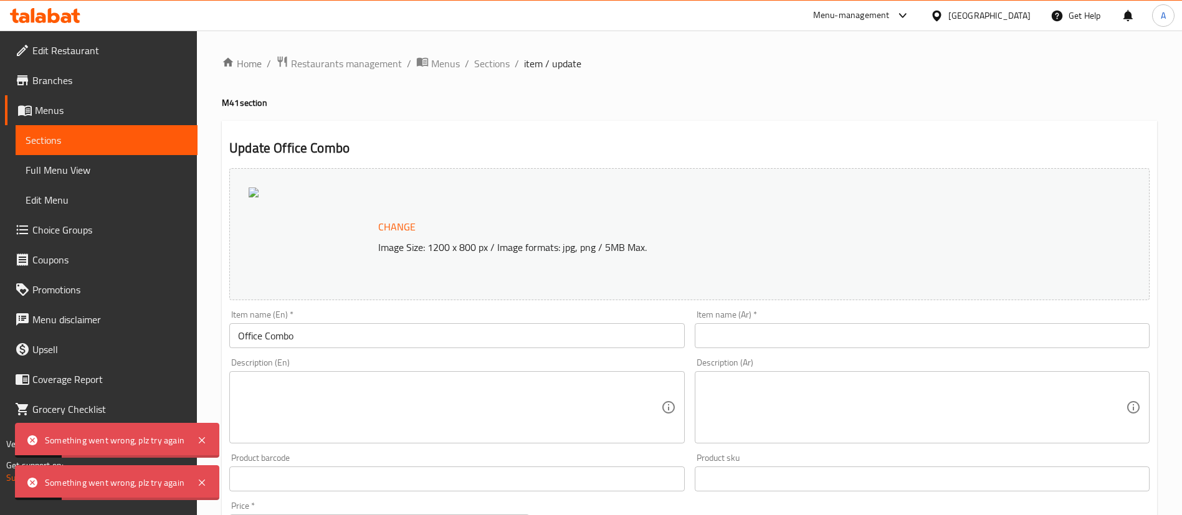
drag, startPoint x: 292, startPoint y: 235, endPoint x: 348, endPoint y: 233, distance: 56.1
click at [291, 235] on div at bounding box center [311, 233] width 125 height 93
click at [406, 229] on span "Change" at bounding box center [396, 227] width 37 height 18
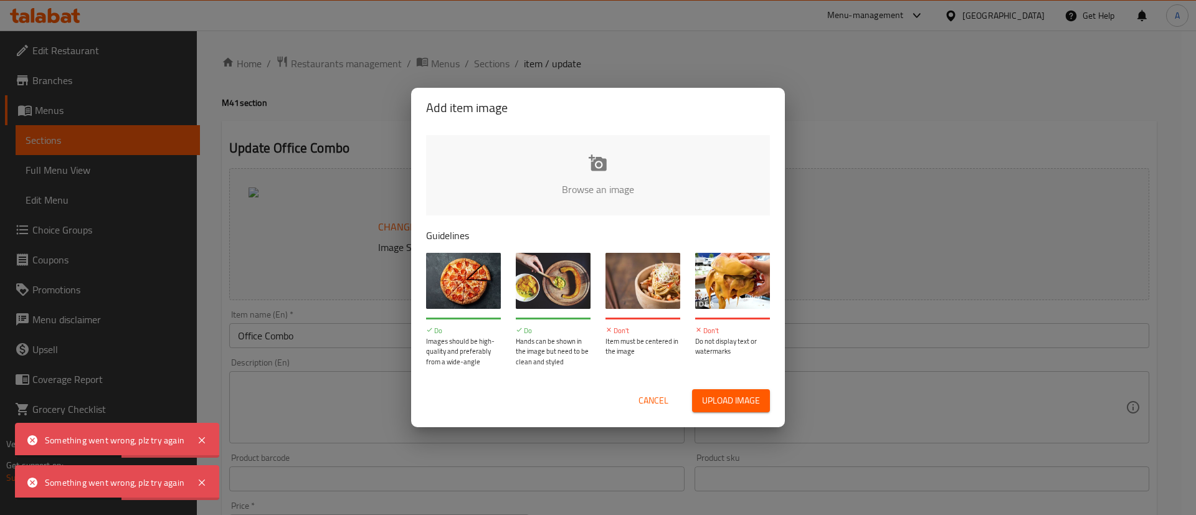
click at [606, 166] on input "file" at bounding box center [1019, 193] width 1186 height 116
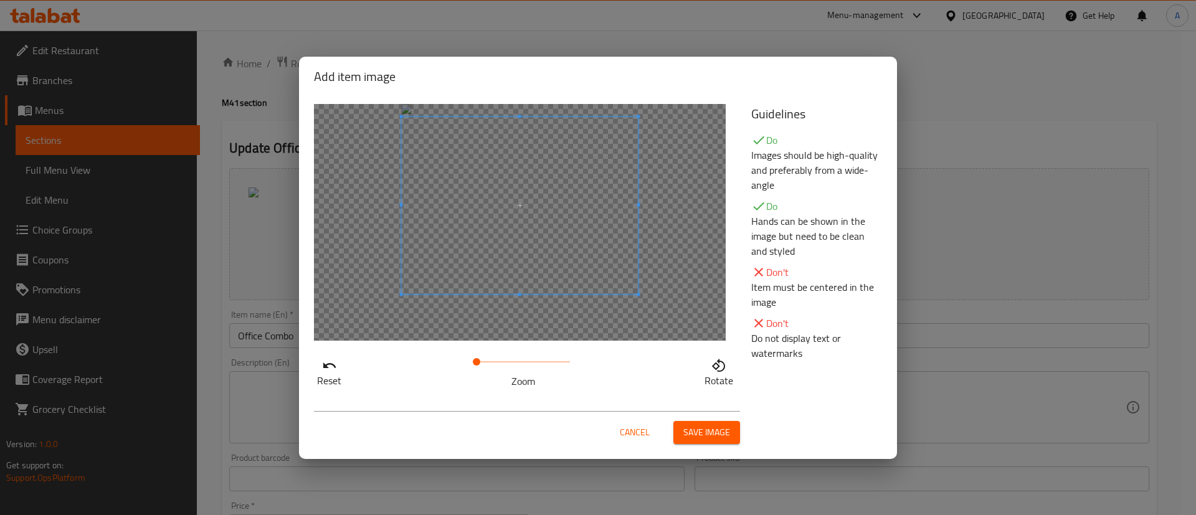
click at [561, 193] on span at bounding box center [519, 205] width 237 height 178
click at [704, 435] on span "Save image" at bounding box center [706, 433] width 47 height 16
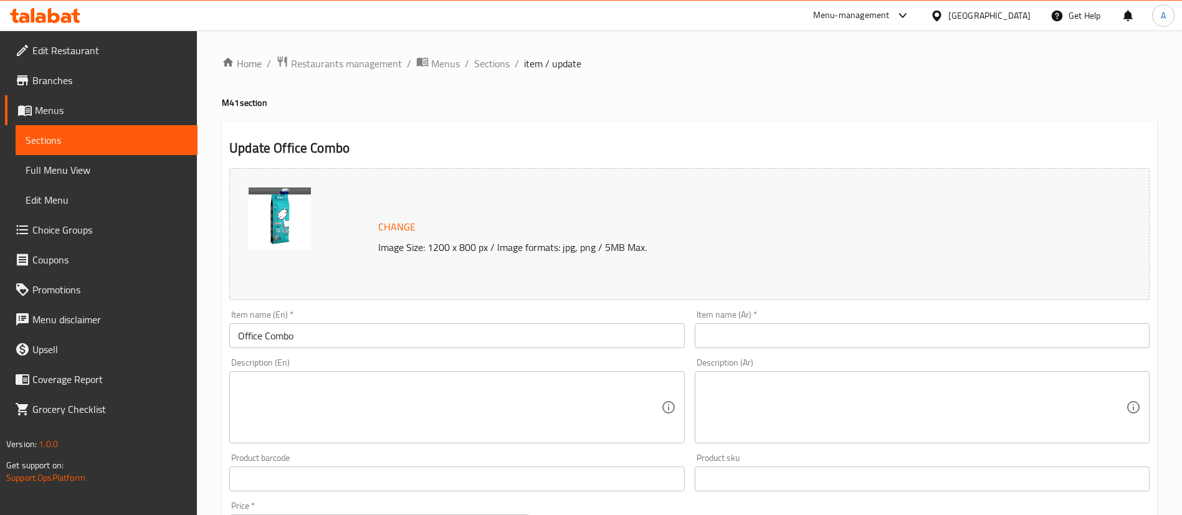
click at [290, 222] on img at bounding box center [280, 218] width 62 height 62
click at [486, 64] on span "Sections" at bounding box center [492, 63] width 36 height 15
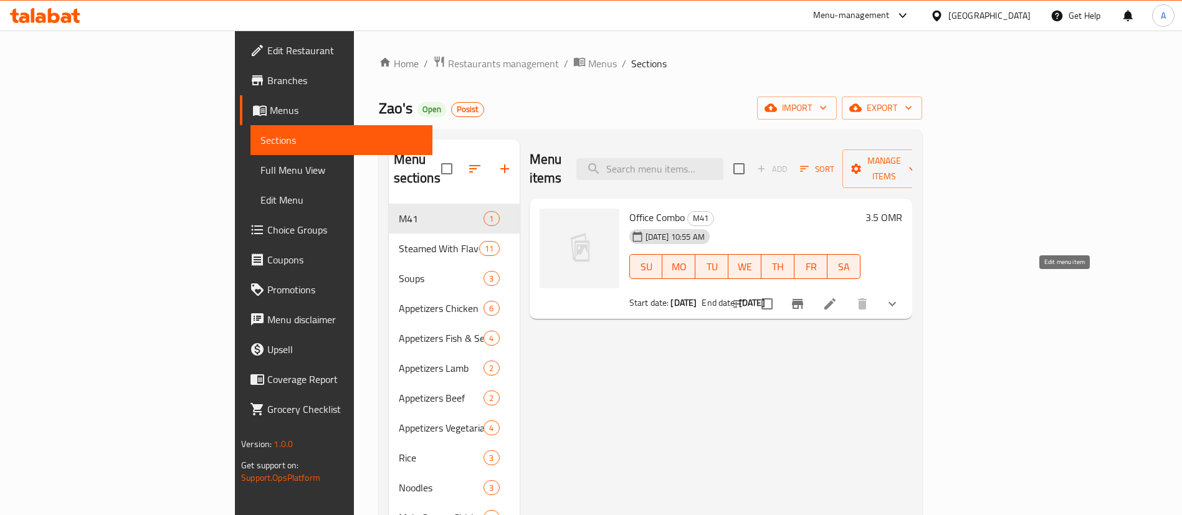
click at [837, 296] on icon at bounding box center [829, 303] width 15 height 15
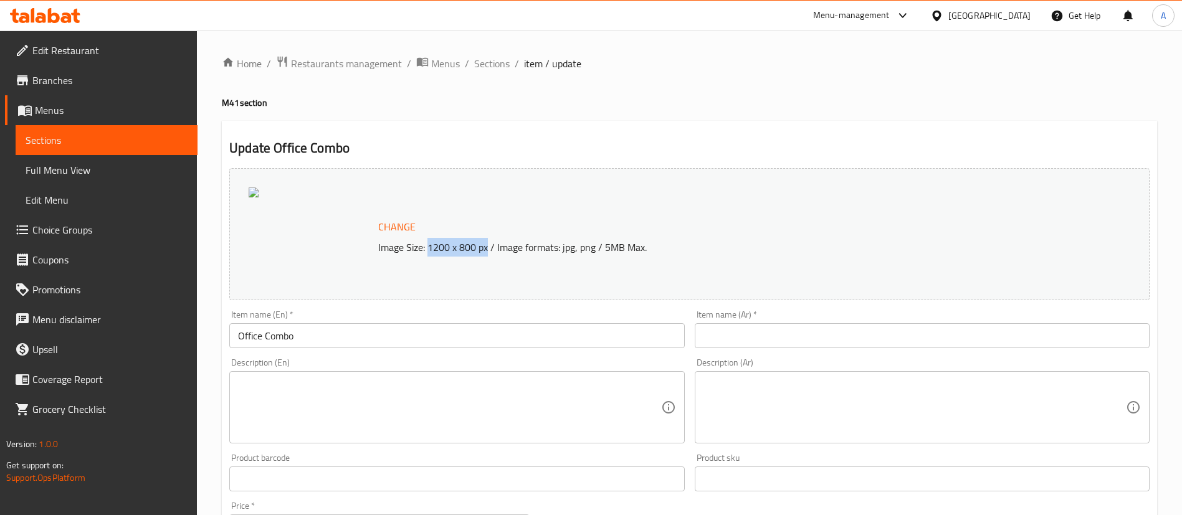
copy p "1200 x 800 px"
drag, startPoint x: 429, startPoint y: 249, endPoint x: 486, endPoint y: 249, distance: 57.3
click at [486, 249] on p "Image Size: 1200 x 800 px / Image formats: jpg, png / 5MB Max." at bounding box center [703, 247] width 661 height 15
click at [300, 237] on div at bounding box center [311, 233] width 125 height 93
click at [391, 223] on span "Change" at bounding box center [396, 227] width 37 height 18
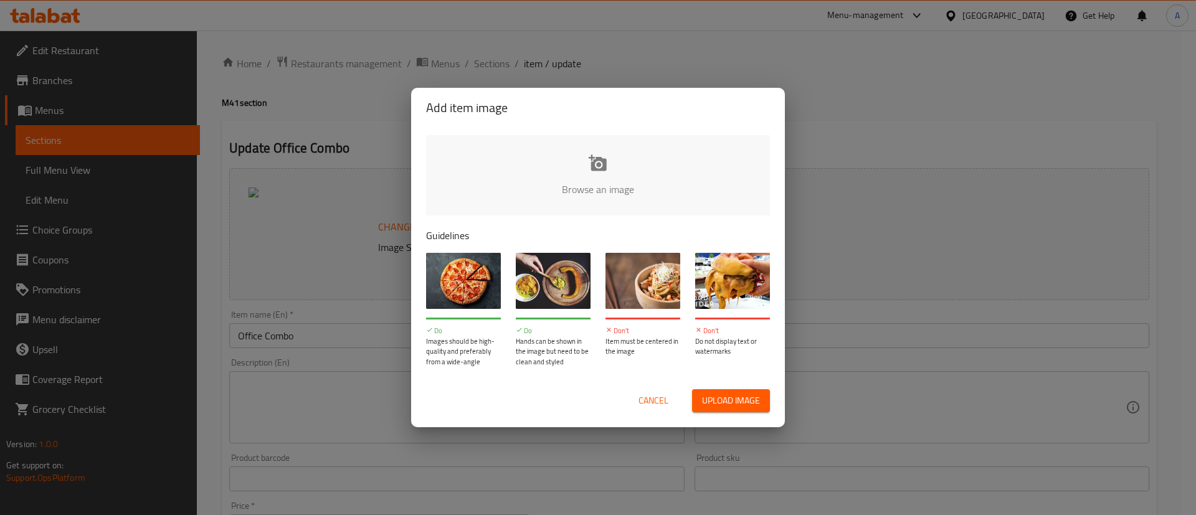
click at [595, 195] on input "file" at bounding box center [1019, 193] width 1186 height 116
click at [650, 399] on span "Cancel" at bounding box center [653, 401] width 30 height 16
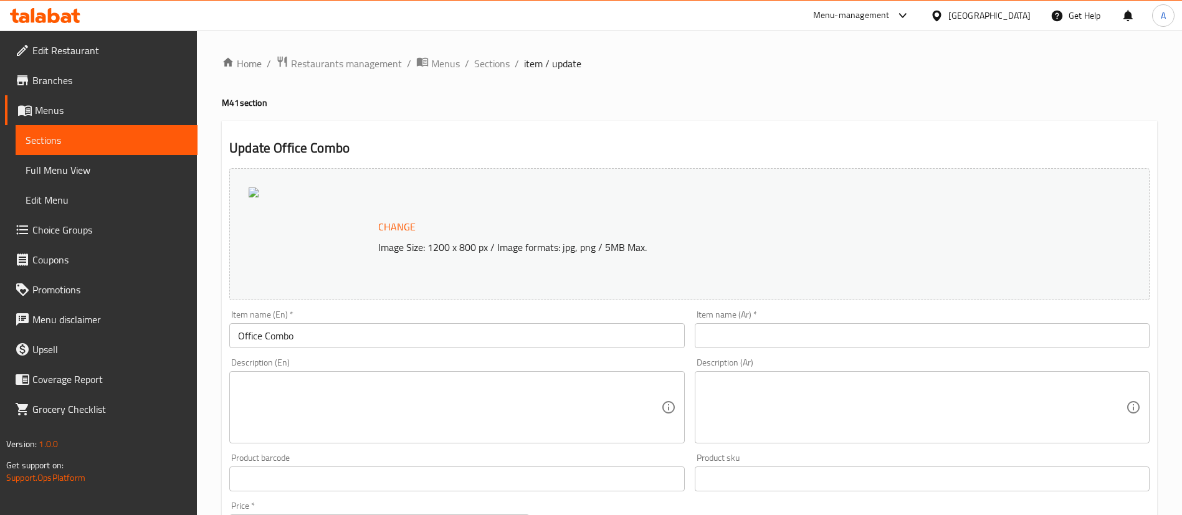
click at [403, 229] on span "Change" at bounding box center [396, 227] width 37 height 18
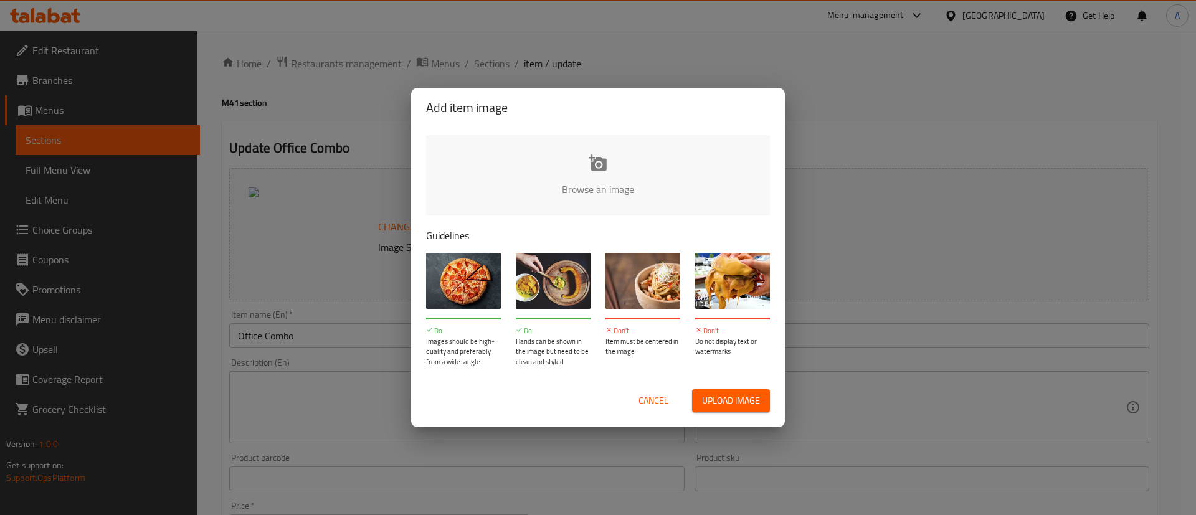
click at [626, 182] on input "file" at bounding box center [1019, 193] width 1186 height 116
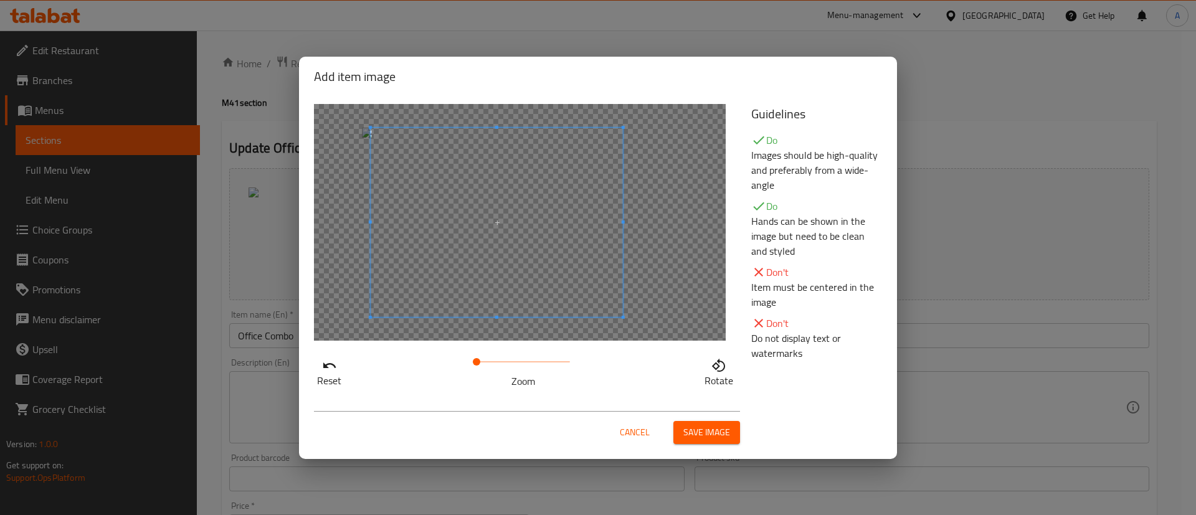
click at [551, 266] on span at bounding box center [497, 222] width 252 height 189
click at [557, 268] on span at bounding box center [502, 222] width 252 height 189
click at [708, 436] on span "Save image" at bounding box center [706, 433] width 47 height 16
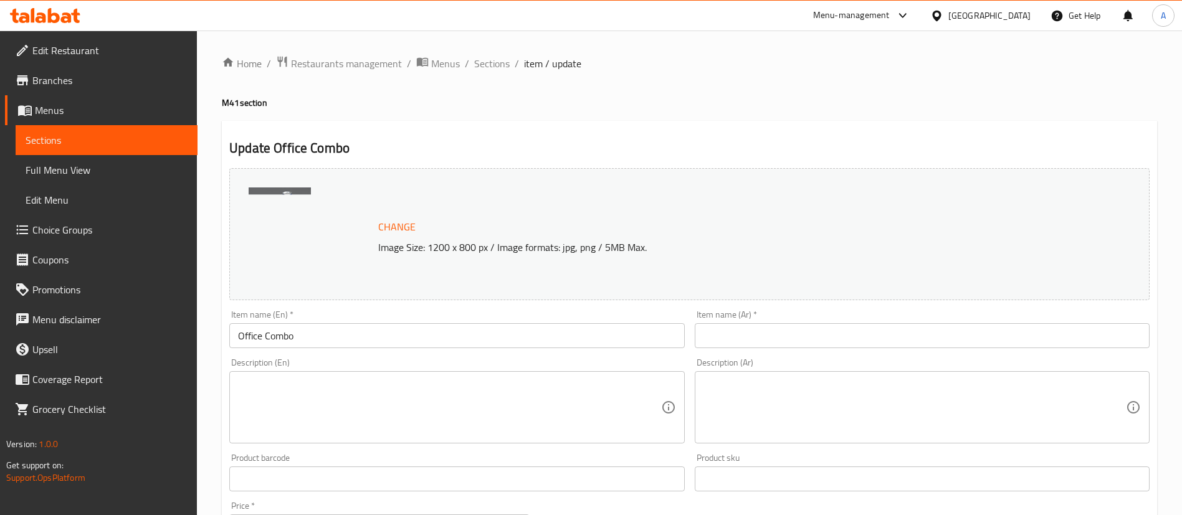
click at [740, 334] on input "text" at bounding box center [921, 335] width 455 height 25
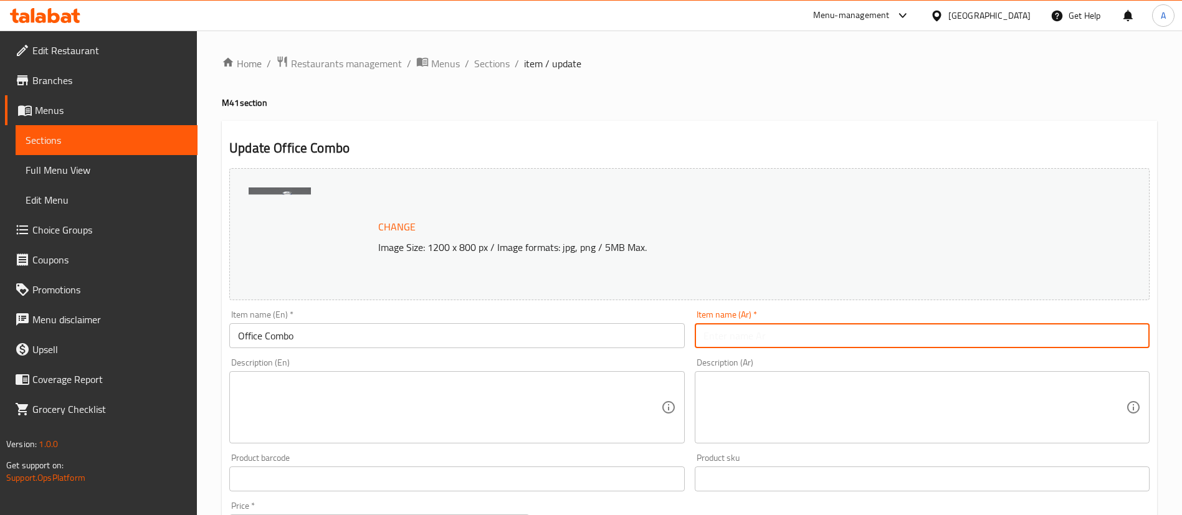
paste input "كومبو المكتب"
type input "كومبو المكتب"
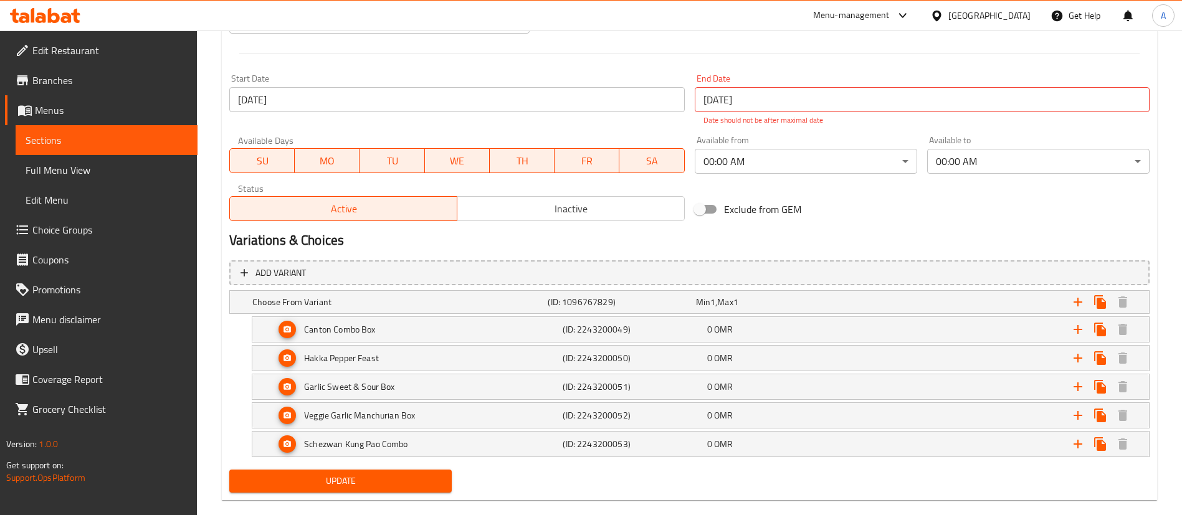
scroll to position [526, 0]
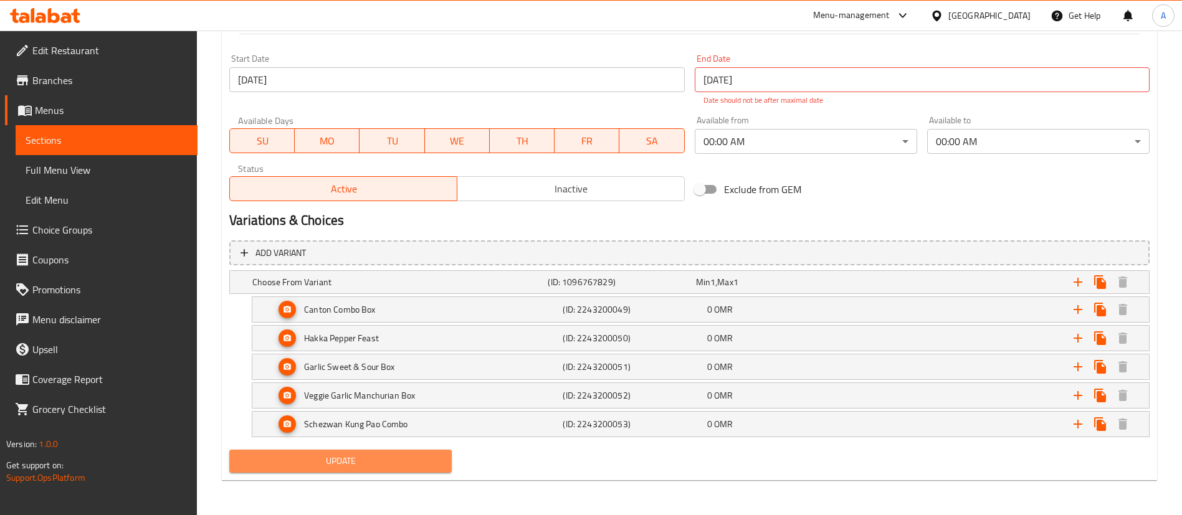
click at [398, 462] on span "Update" at bounding box center [340, 461] width 202 height 16
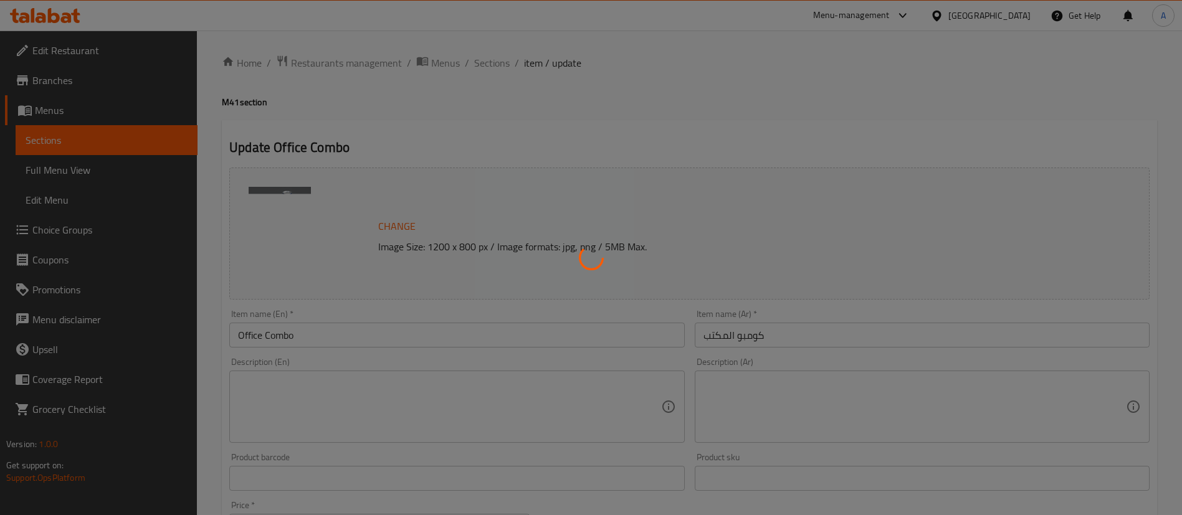
scroll to position [0, 0]
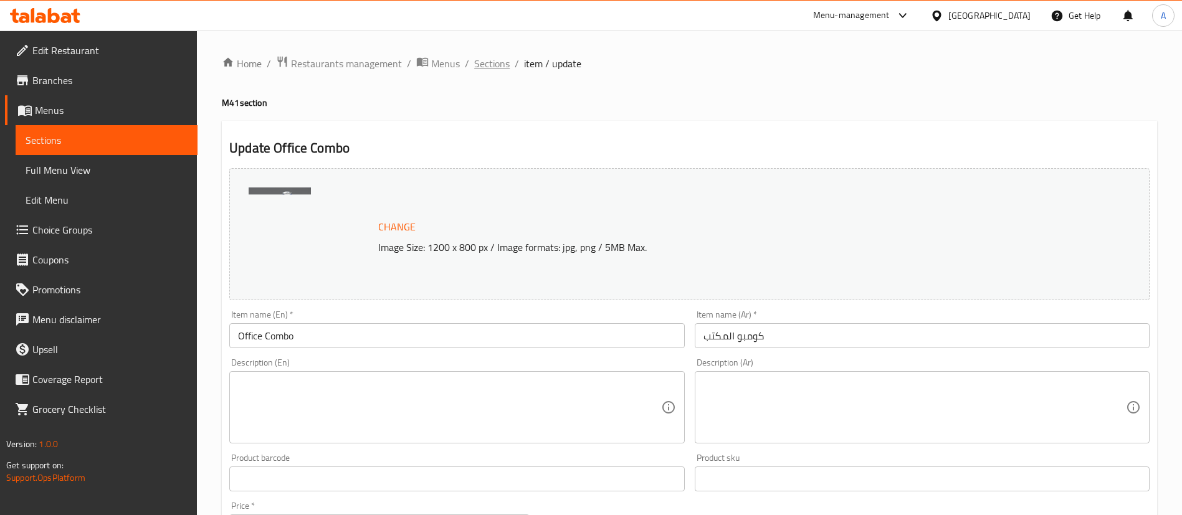
click at [499, 59] on span "Sections" at bounding box center [492, 63] width 36 height 15
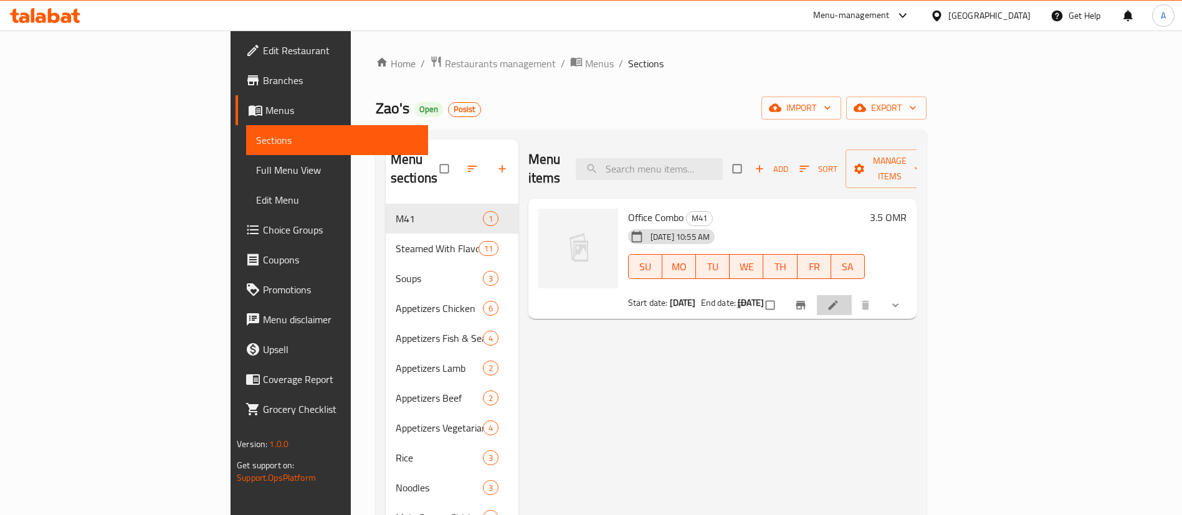
click at [851, 295] on li at bounding box center [834, 305] width 35 height 20
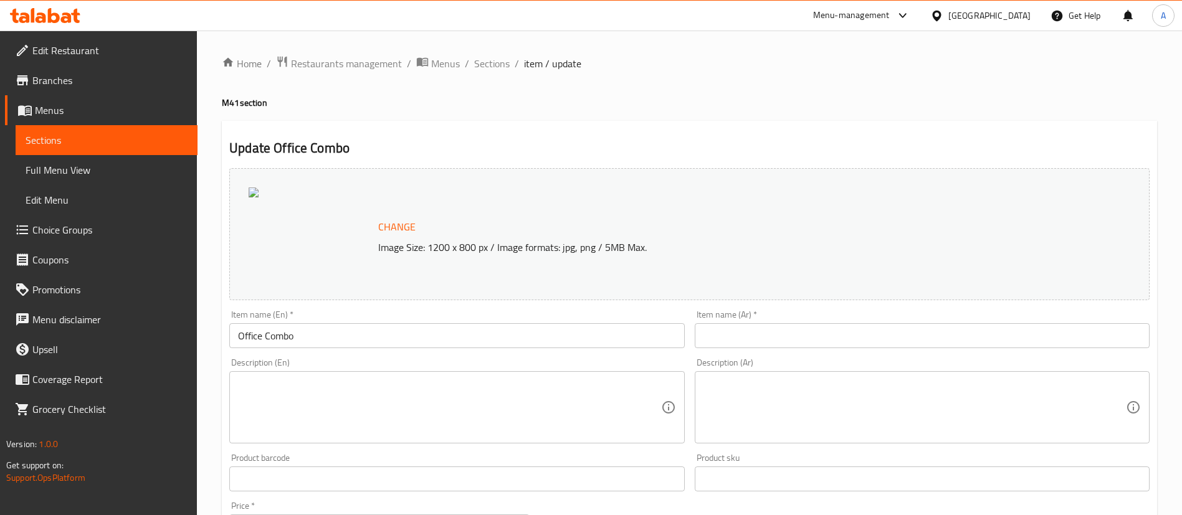
click at [396, 220] on span "Change" at bounding box center [396, 227] width 37 height 18
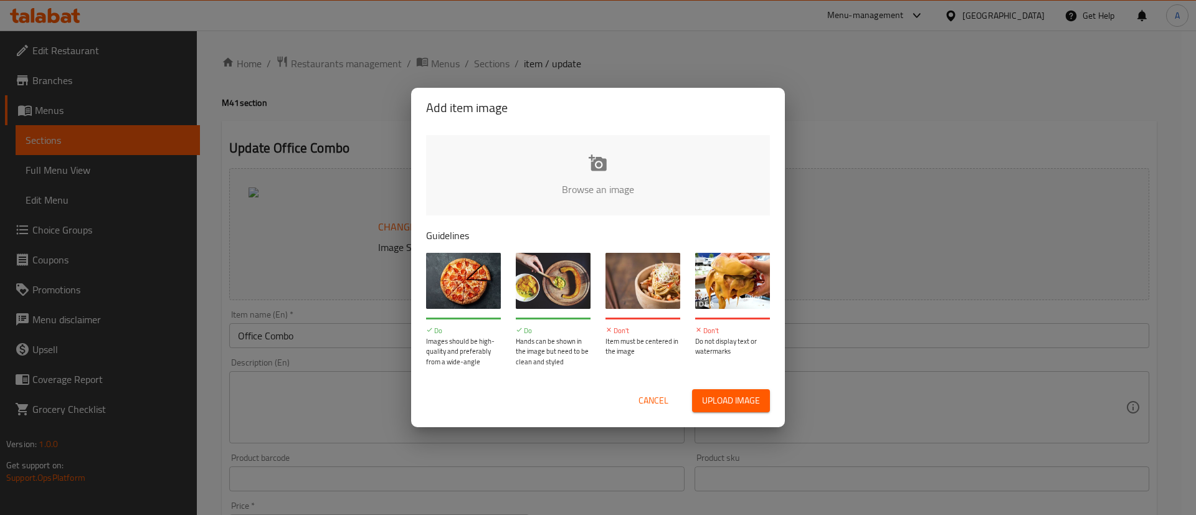
click at [582, 157] on input "file" at bounding box center [1019, 193] width 1186 height 116
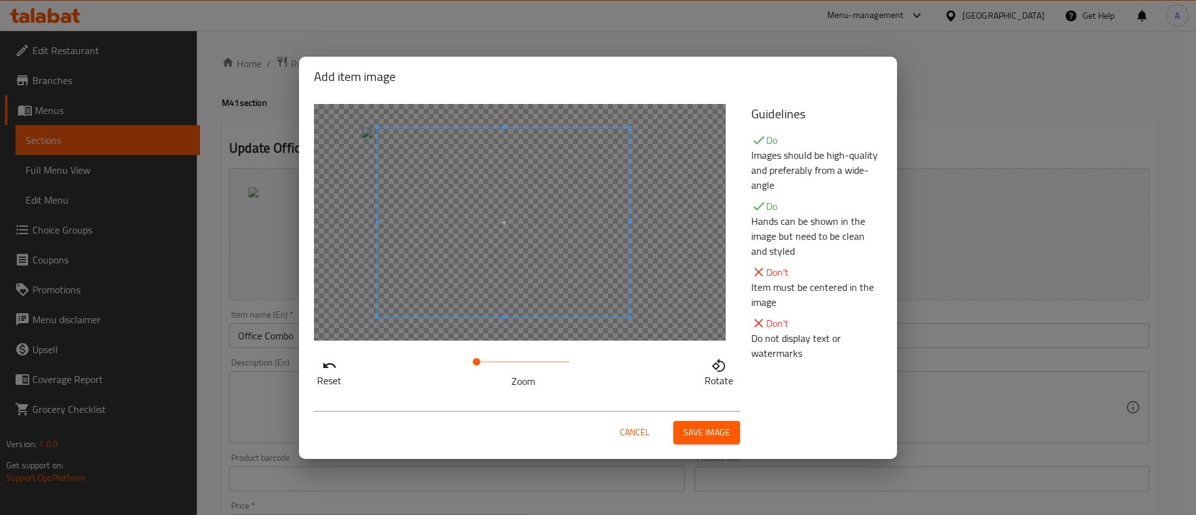
click at [595, 266] on span at bounding box center [503, 222] width 252 height 189
click at [615, 287] on span at bounding box center [500, 222] width 252 height 189
click at [709, 427] on span "Save image" at bounding box center [706, 433] width 47 height 16
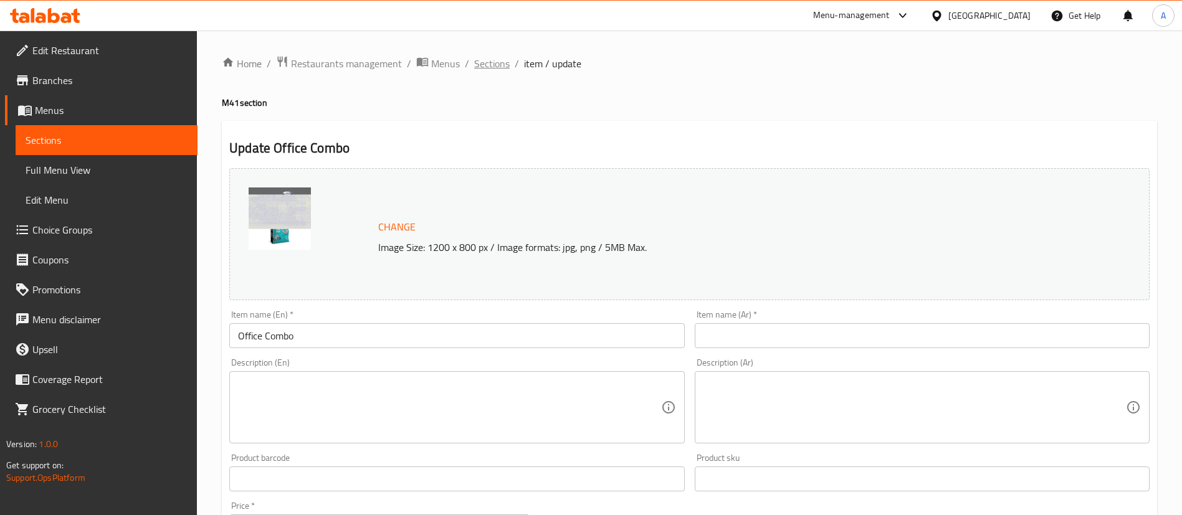
click at [494, 60] on span "Sections" at bounding box center [492, 63] width 36 height 15
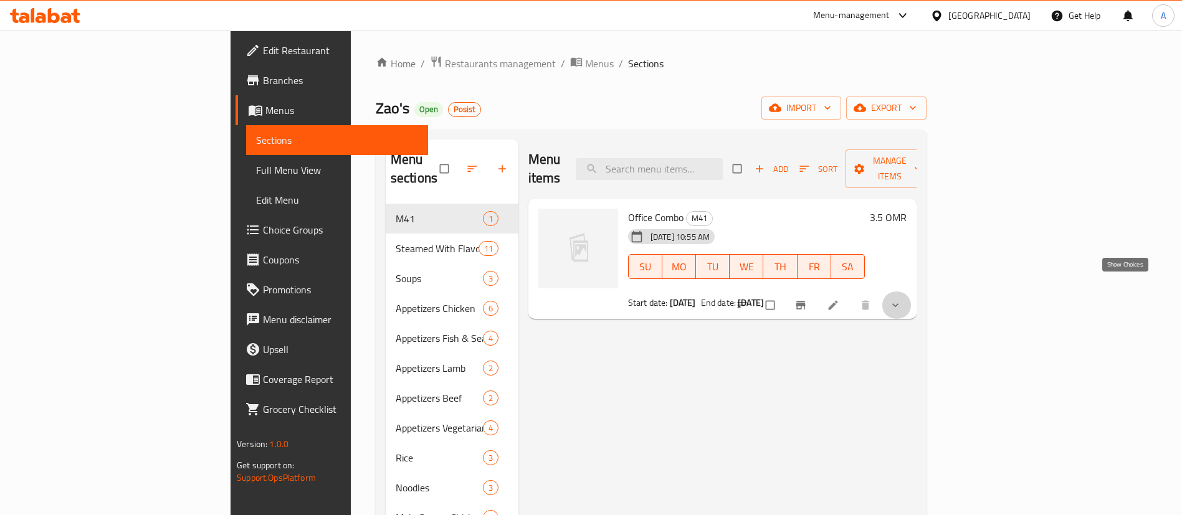
click at [901, 299] on icon "show more" at bounding box center [895, 305] width 12 height 12
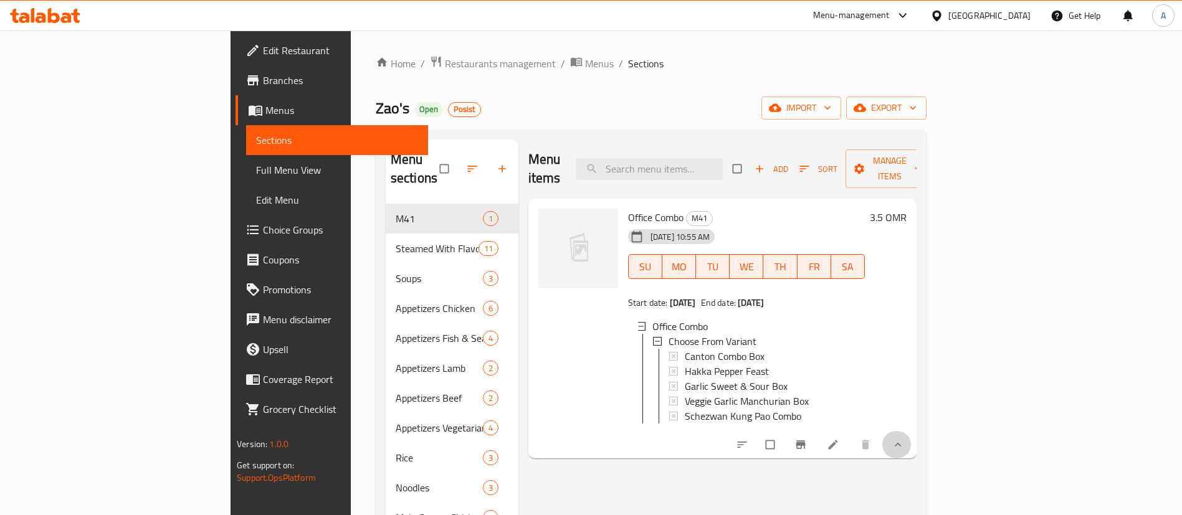
click at [911, 442] on button "show more" at bounding box center [896, 444] width 30 height 27
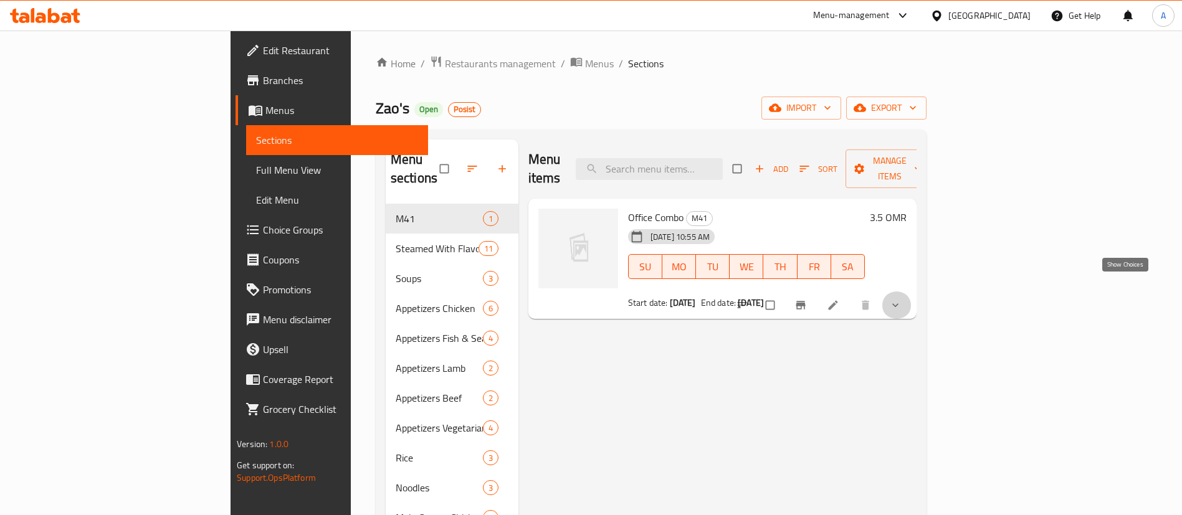
click at [898, 304] on icon "show more" at bounding box center [895, 306] width 6 height 4
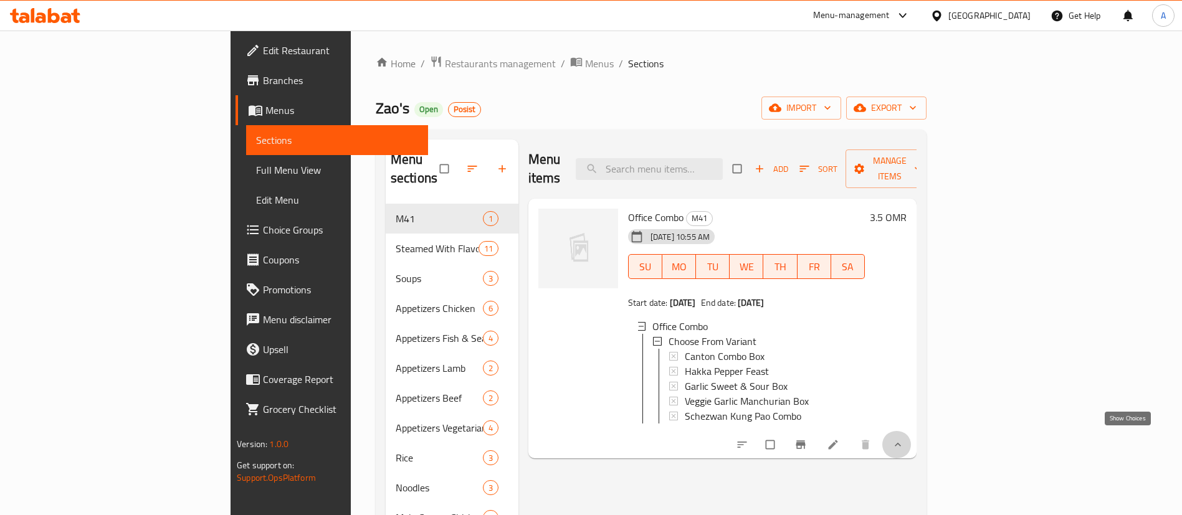
click at [904, 445] on icon "show more" at bounding box center [897, 444] width 12 height 12
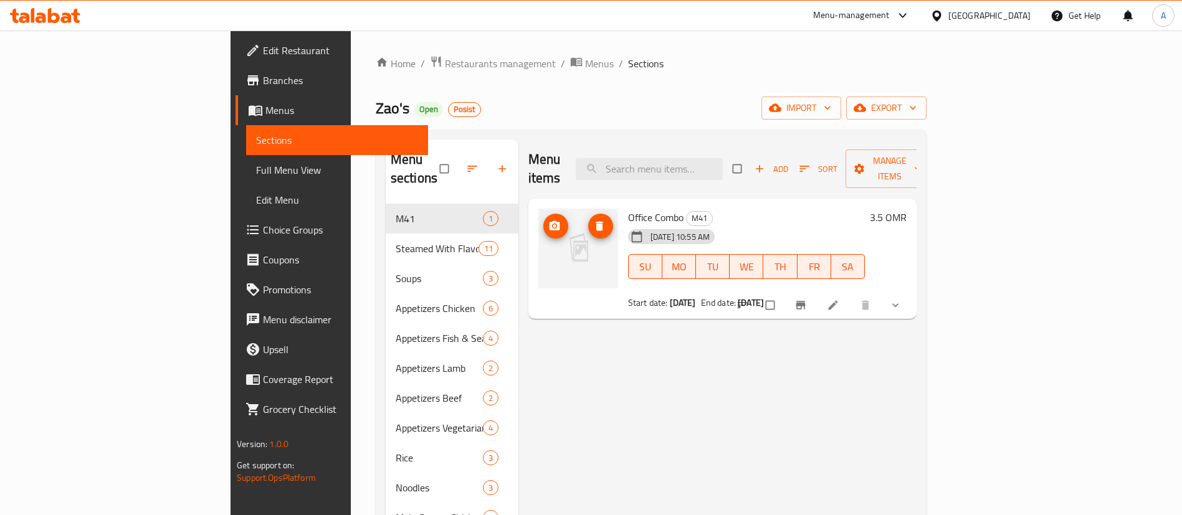
drag, startPoint x: 493, startPoint y: 205, endPoint x: 490, endPoint y: 211, distance: 7.0
click at [549, 221] on icon "upload picture" at bounding box center [554, 225] width 11 height 9
click at [670, 295] on b "[DATE]" at bounding box center [683, 303] width 26 height 16
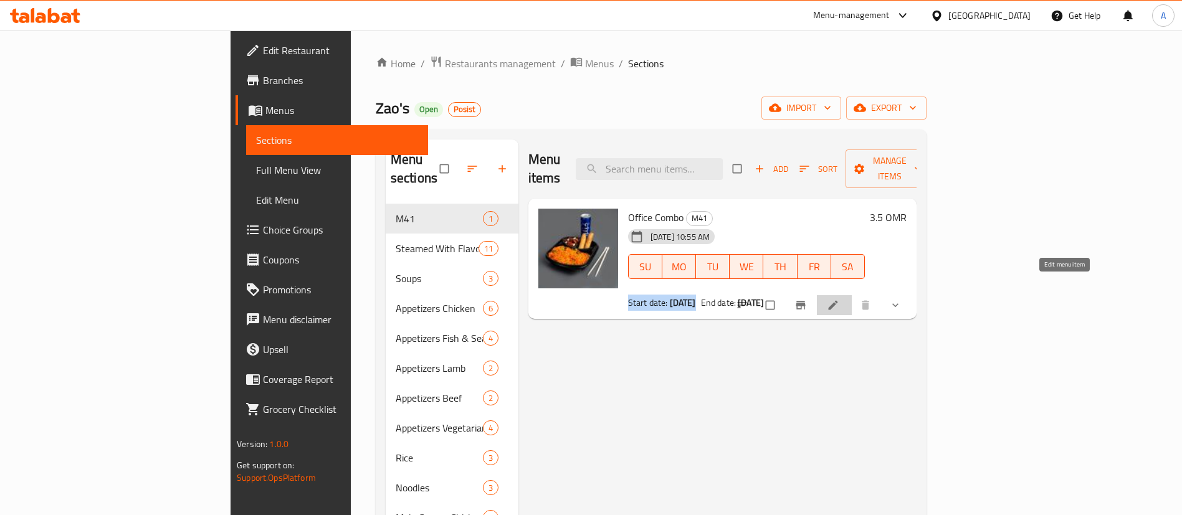
click at [839, 299] on icon at bounding box center [833, 305] width 12 height 12
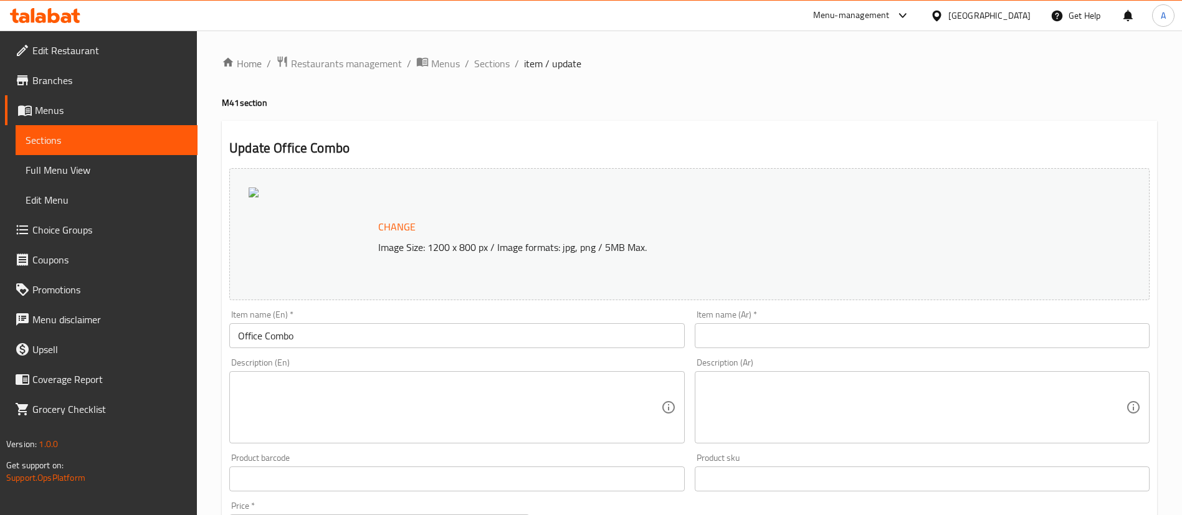
click at [501, 65] on span "Sections" at bounding box center [492, 63] width 36 height 15
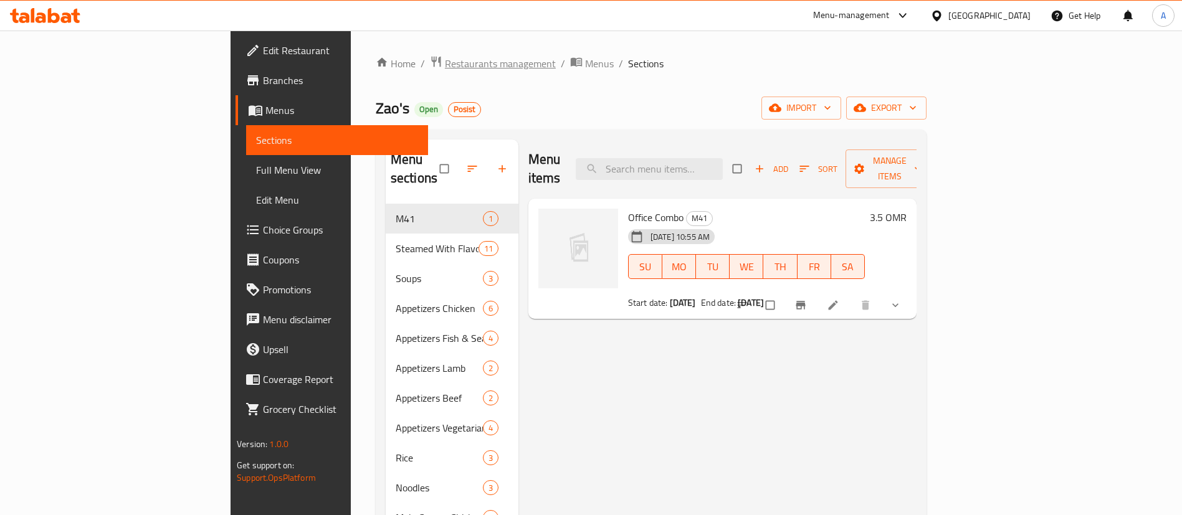
click at [445, 61] on span "Restaurants management" at bounding box center [500, 63] width 111 height 15
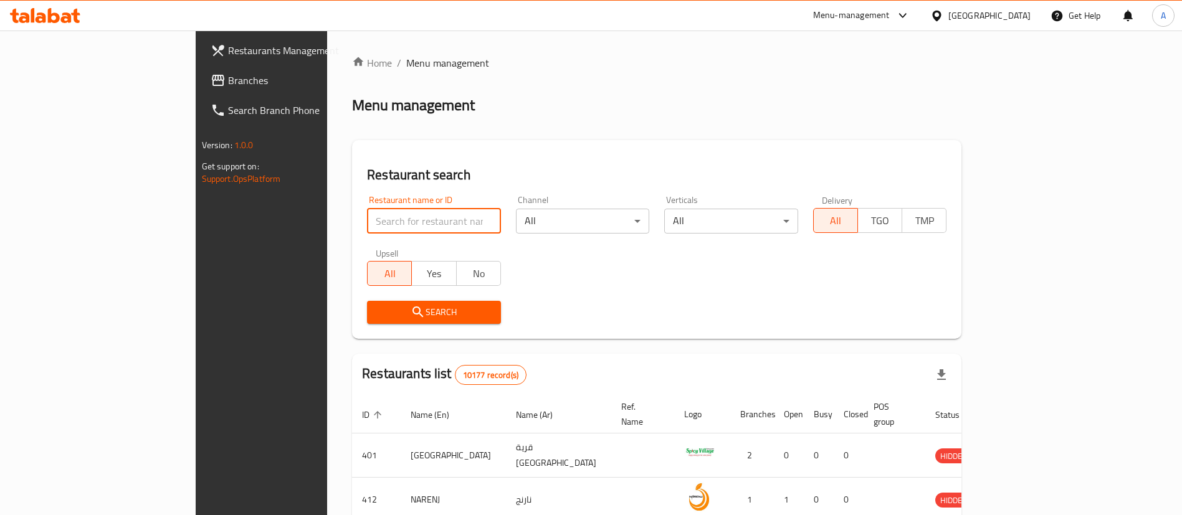
drag, startPoint x: 387, startPoint y: 220, endPoint x: 379, endPoint y: 212, distance: 11.0
click at [387, 220] on input "search" at bounding box center [434, 221] width 134 height 25
paste input "Sultans Of Biryani"
type input "Sultans Of Biryani"
click button "Search" at bounding box center [434, 312] width 134 height 23
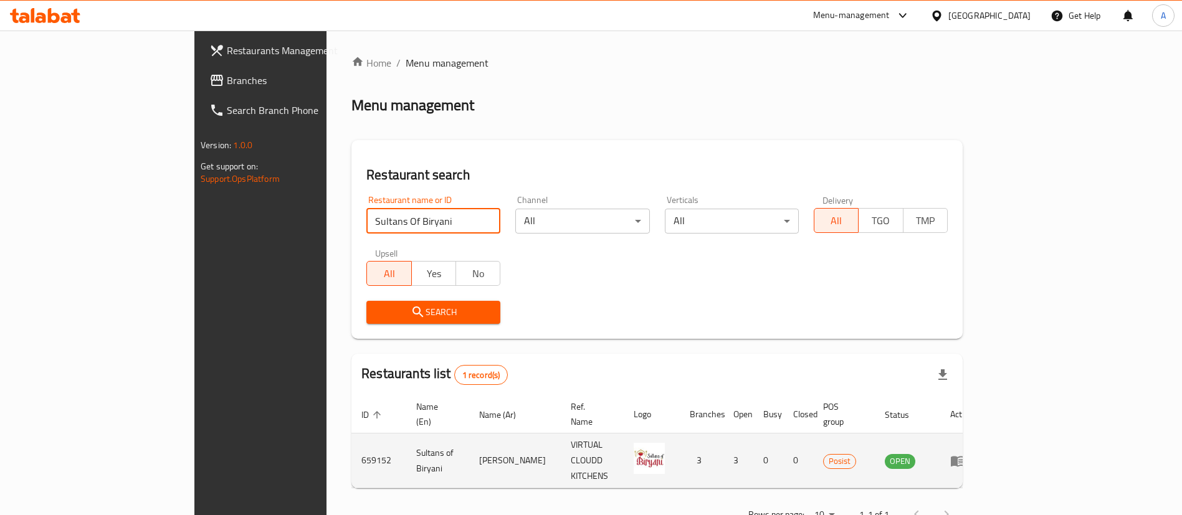
click at [964, 456] on icon "enhanced table" at bounding box center [957, 461] width 14 height 11
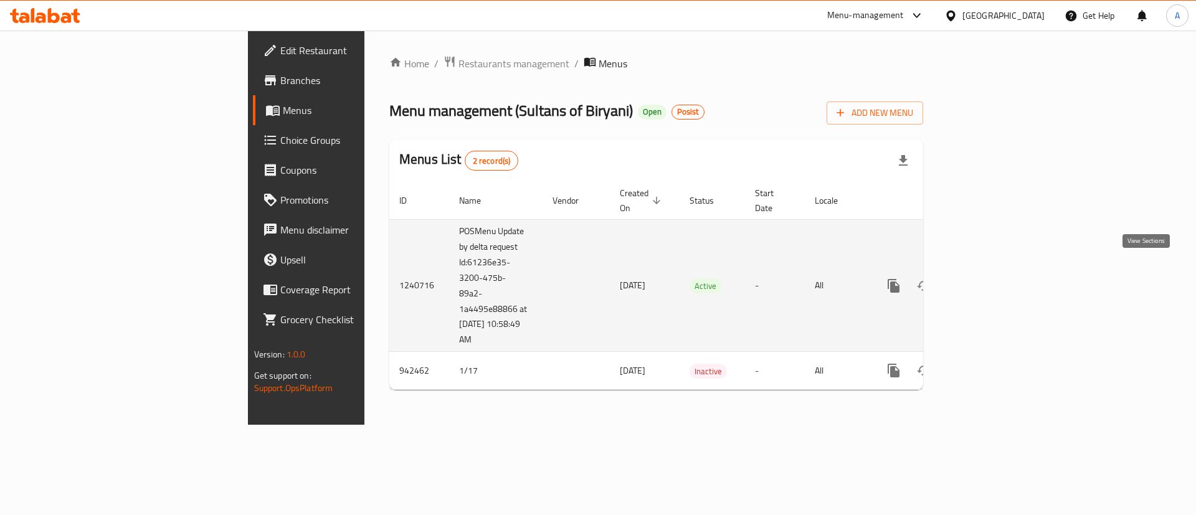
click at [991, 278] on icon "enhanced table" at bounding box center [983, 285] width 15 height 15
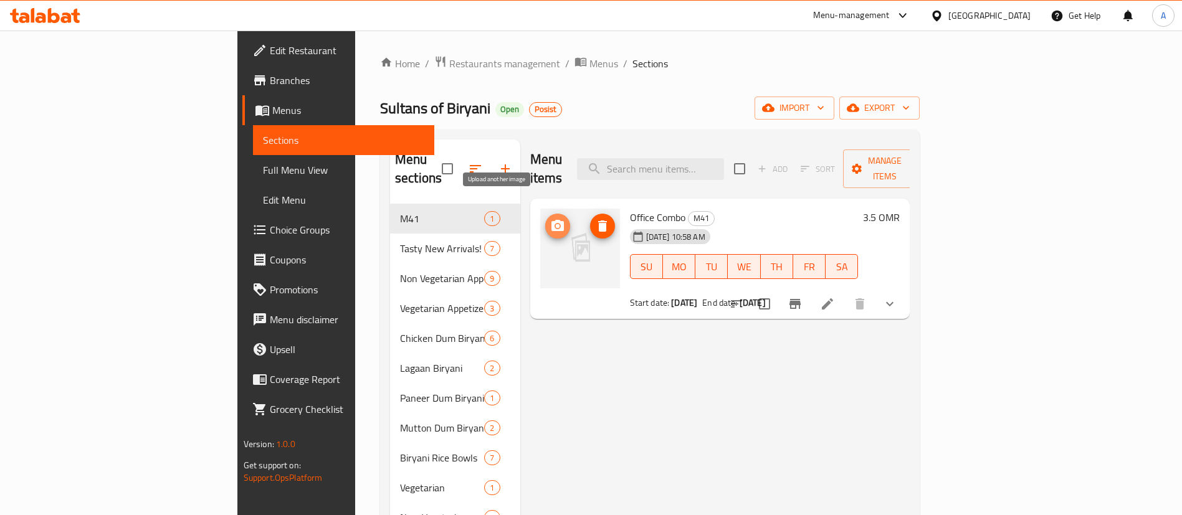
click at [551, 220] on icon "upload picture" at bounding box center [557, 225] width 12 height 11
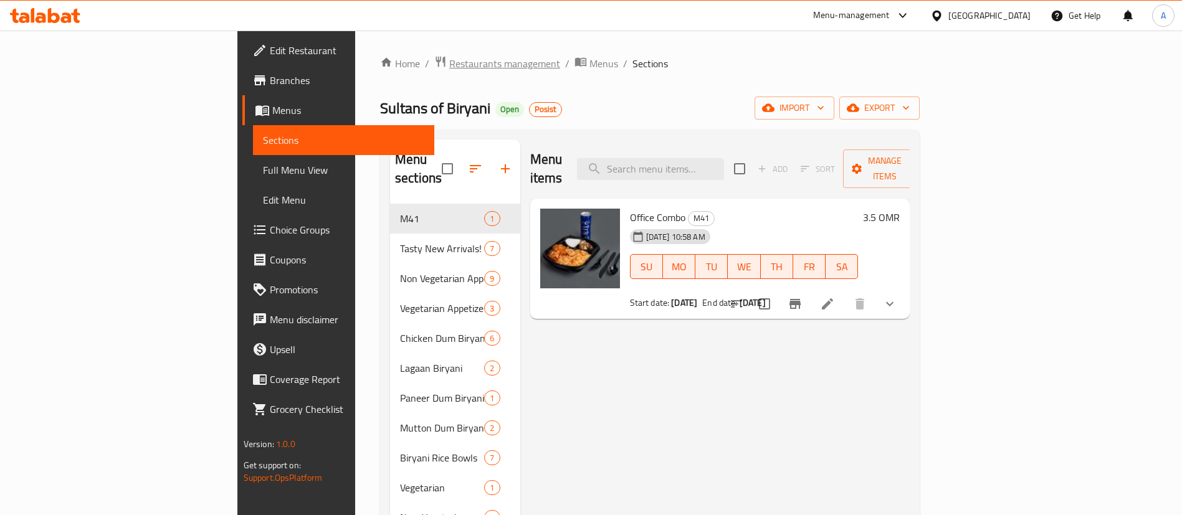
click at [449, 62] on span "Restaurants management" at bounding box center [504, 63] width 111 height 15
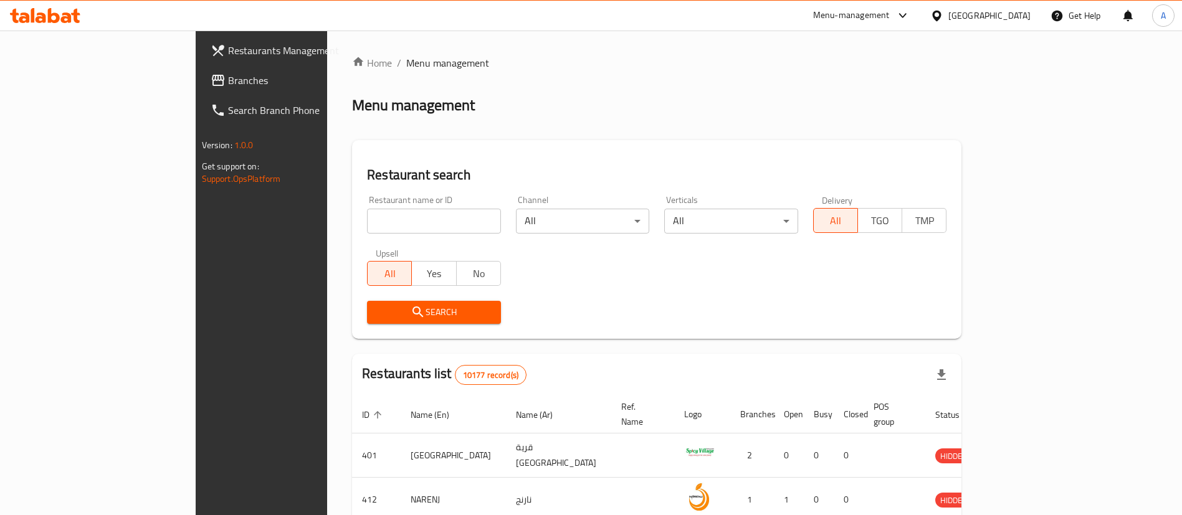
click at [376, 221] on input "search" at bounding box center [434, 221] width 134 height 25
paste input "Wrap It Up"
type input "Wrap It Up"
click button "Search" at bounding box center [434, 312] width 134 height 23
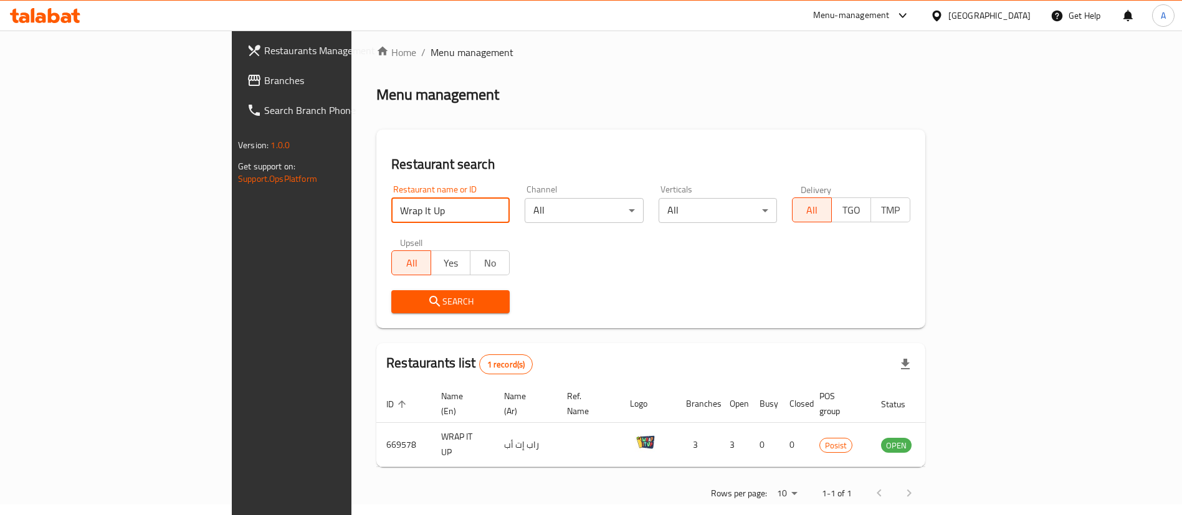
scroll to position [16, 0]
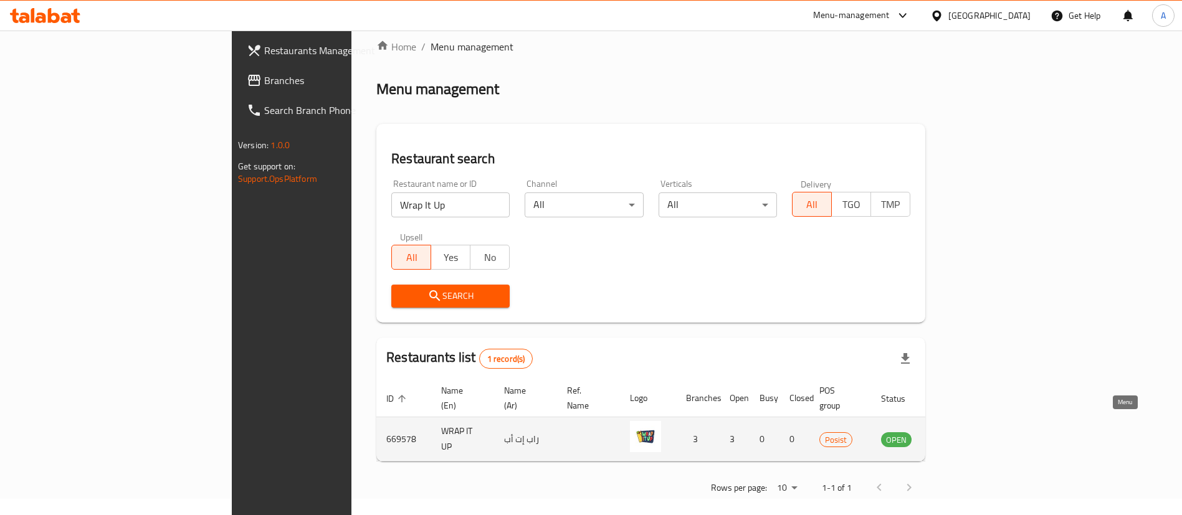
click at [959, 437] on icon "enhanced table" at bounding box center [956, 439] width 4 height 5
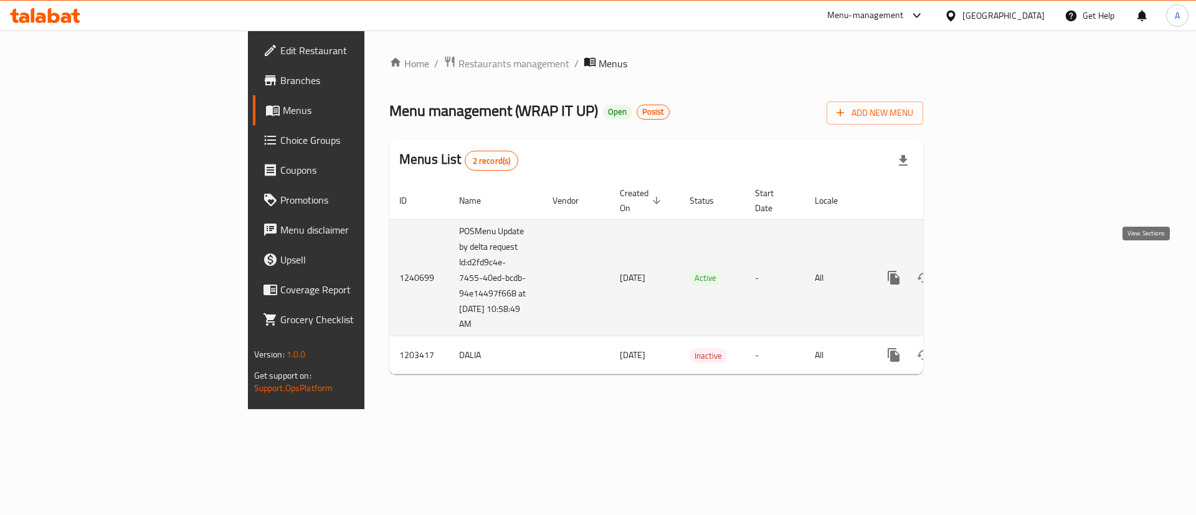
click at [991, 270] on icon "enhanced table" at bounding box center [983, 277] width 15 height 15
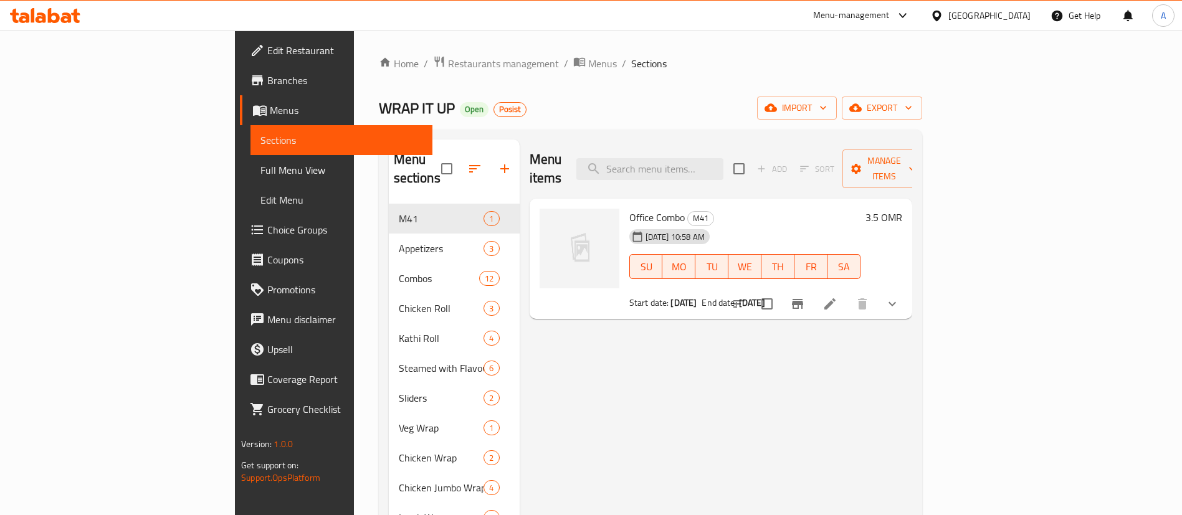
click at [847, 293] on li at bounding box center [829, 304] width 35 height 22
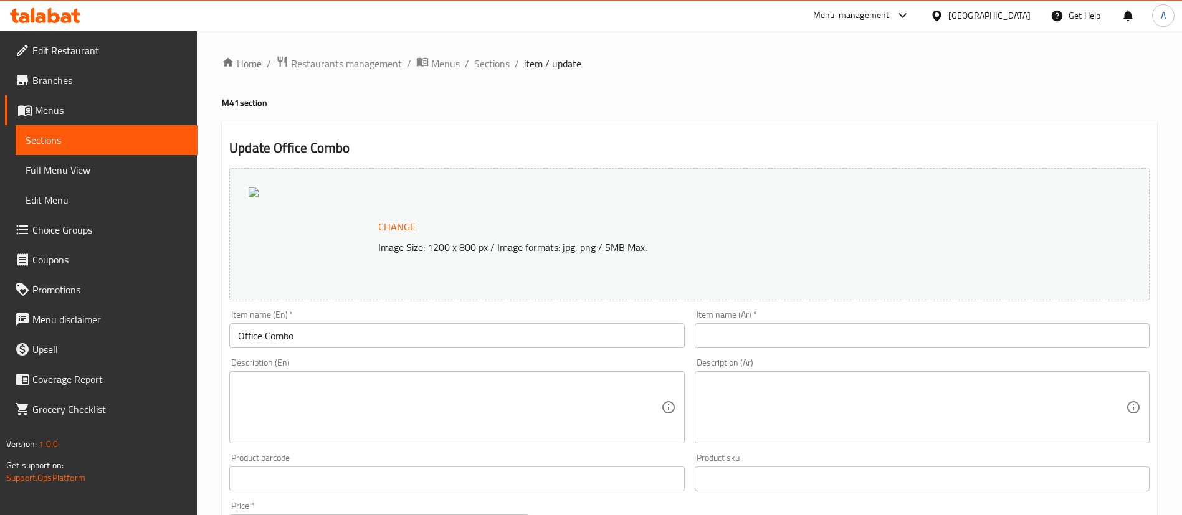
click at [54, 23] on div at bounding box center [45, 15] width 90 height 25
click at [64, 8] on icon at bounding box center [45, 15] width 70 height 15
